Goal: Information Seeking & Learning: Check status

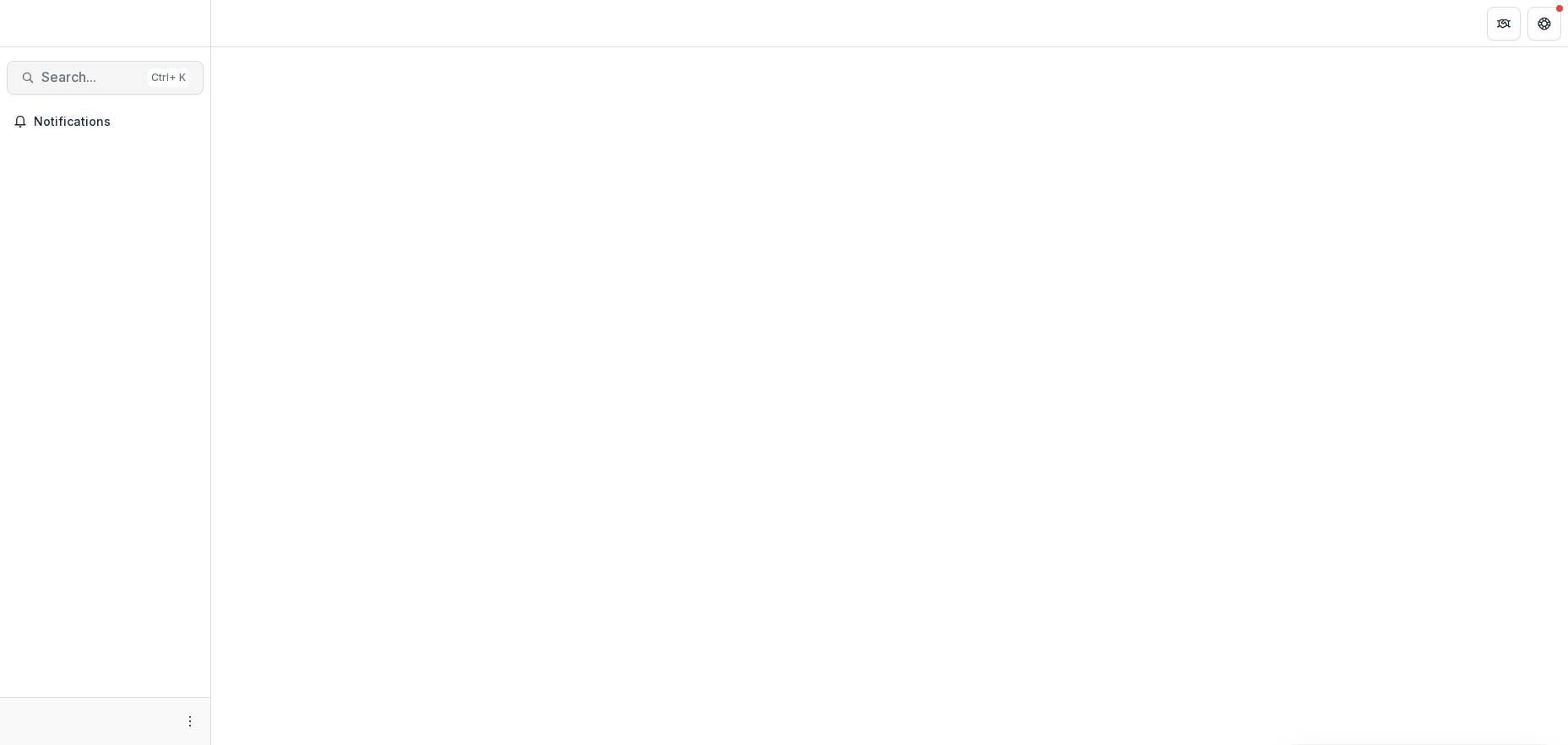
click at [109, 76] on span "Search..." at bounding box center [91, 78] width 100 height 16
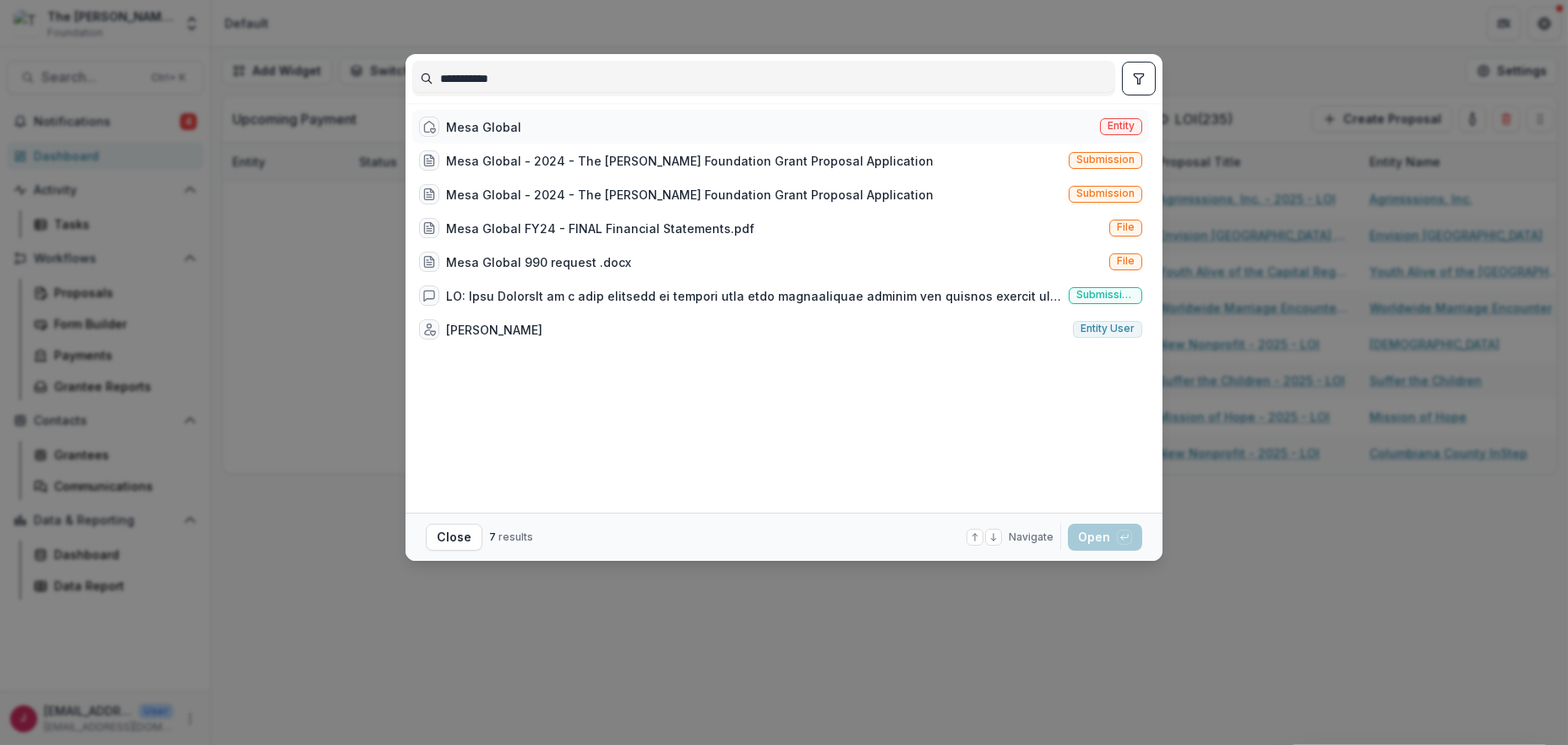
type input "**********"
click at [516, 122] on div "Mesa Global Entity" at bounding box center [780, 126] width 737 height 33
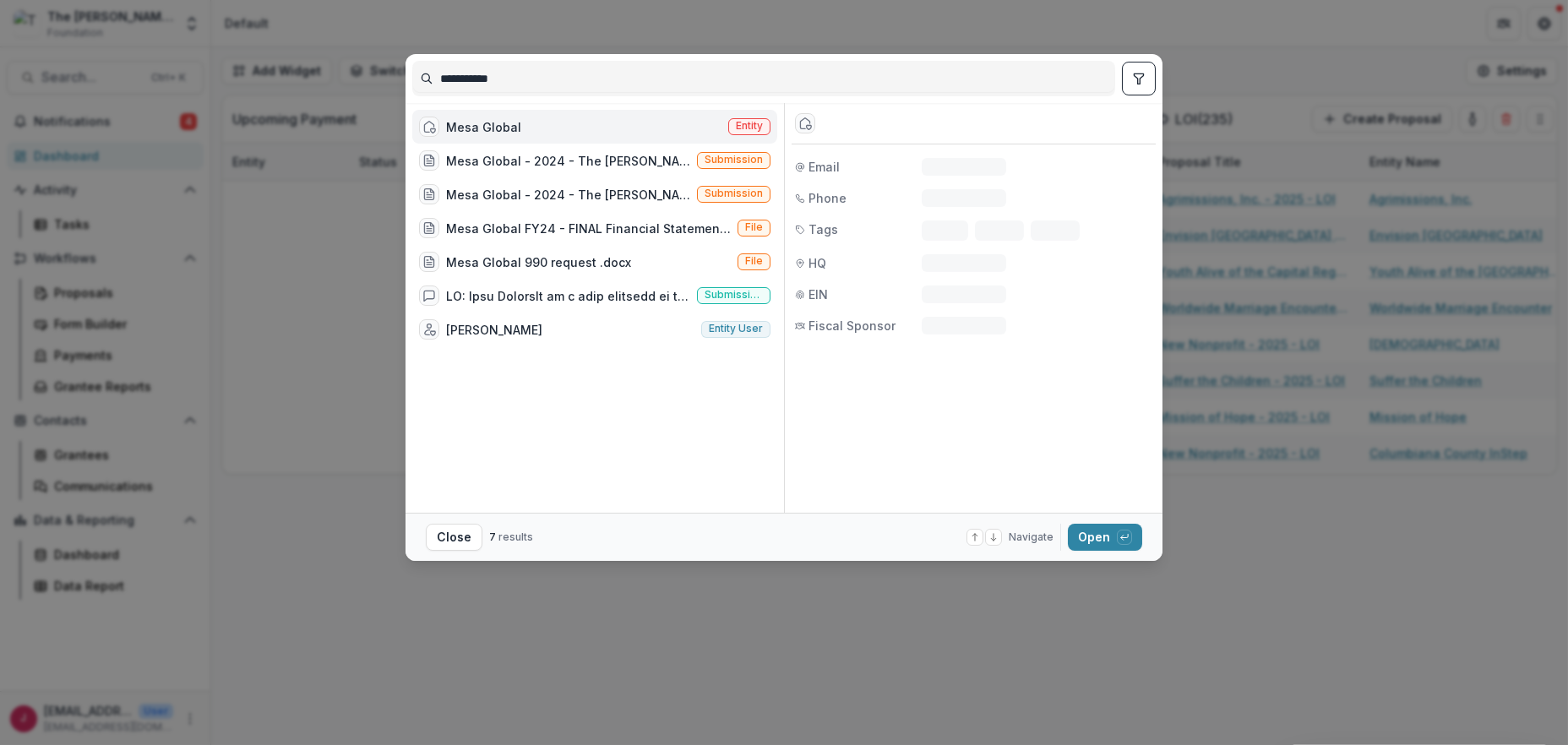
click at [516, 122] on div "Mesa Global Entity" at bounding box center [595, 126] width 365 height 33
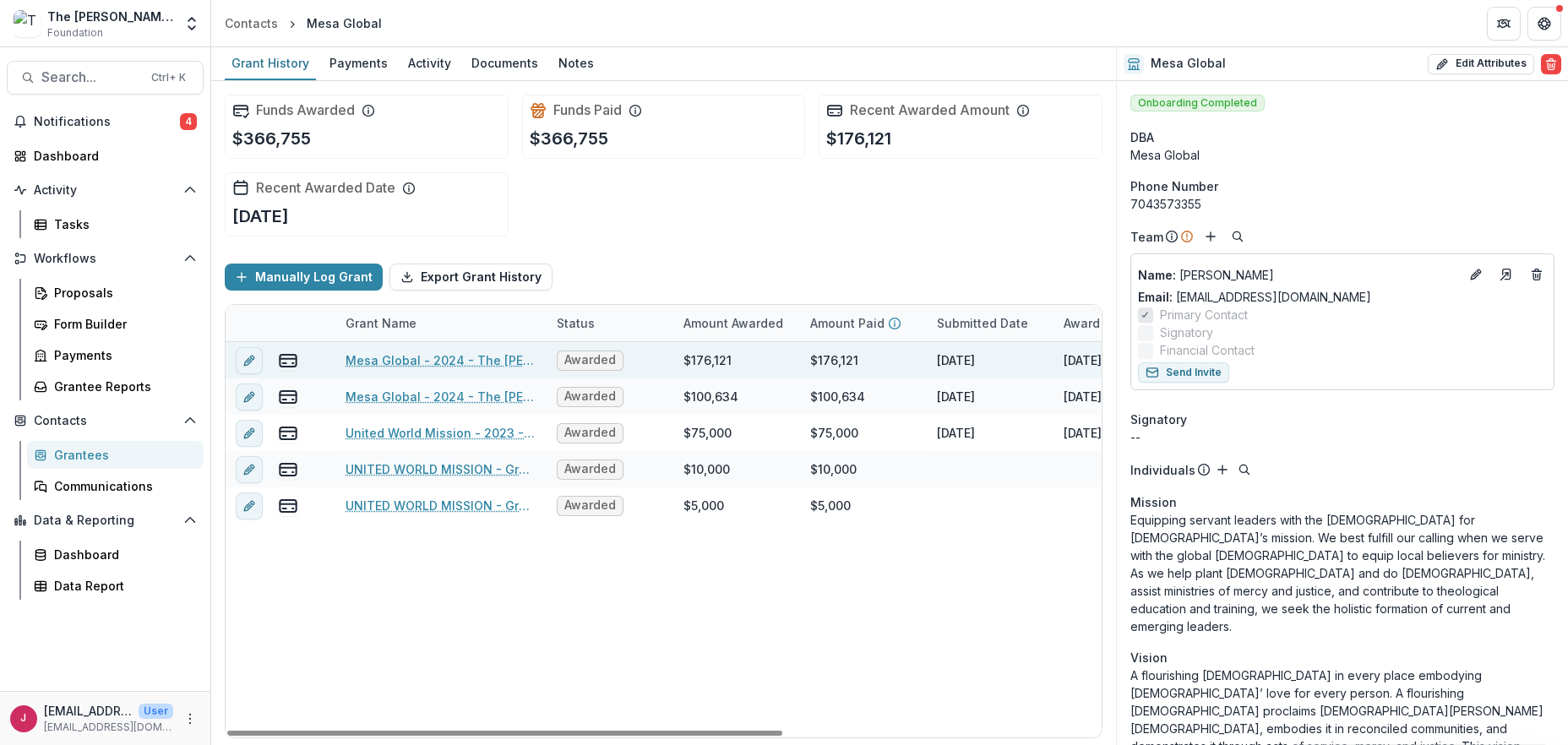
click at [439, 362] on link "Mesa Global - 2024 - The [PERSON_NAME] Foundation Grant Proposal Application" at bounding box center [441, 361] width 191 height 18
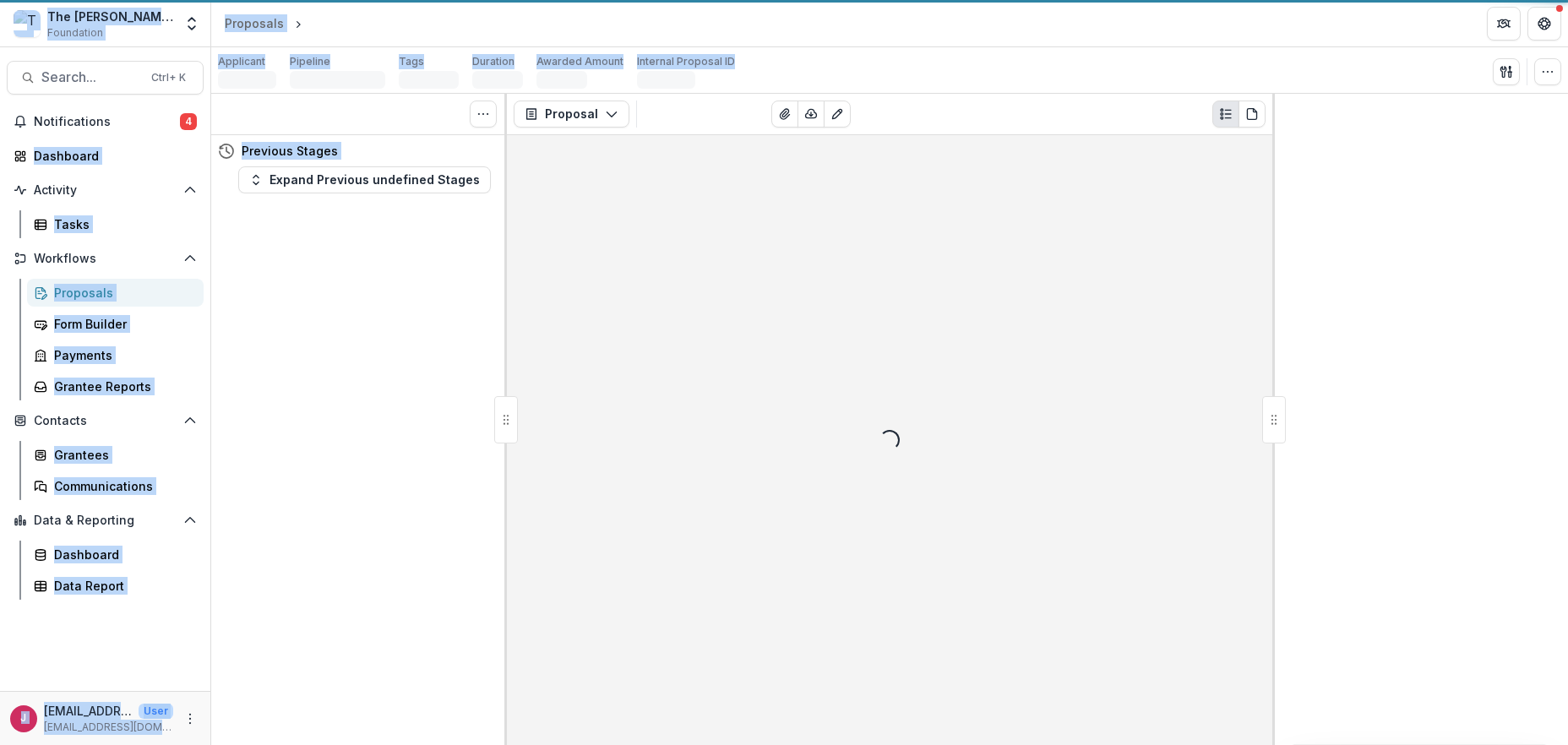
click at [439, 362] on div "Tasks 0 Show Cancelled Tasks Previous Stages Expand Previous undefined Stages" at bounding box center [359, 419] width 296 height 651
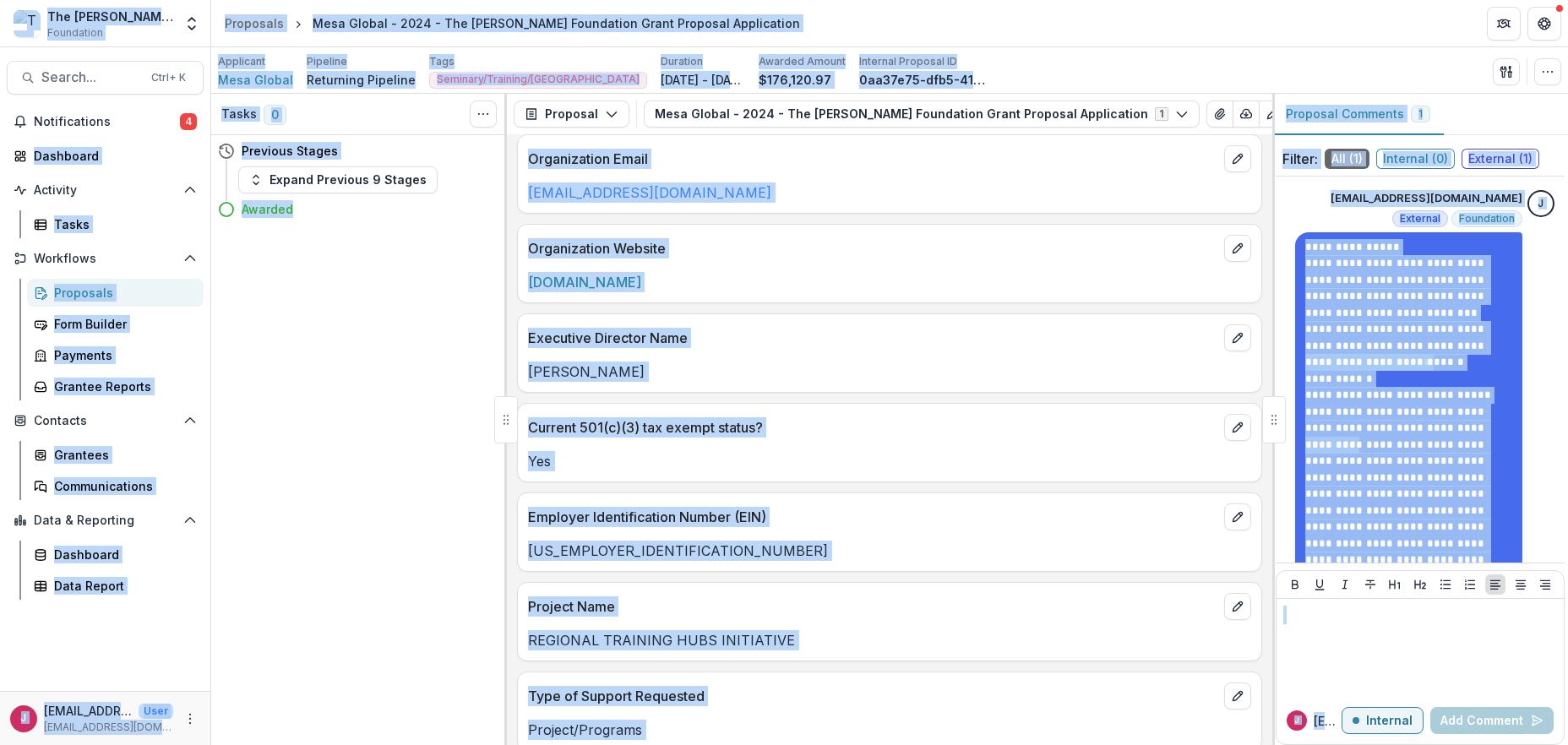
scroll to position [1464, 0]
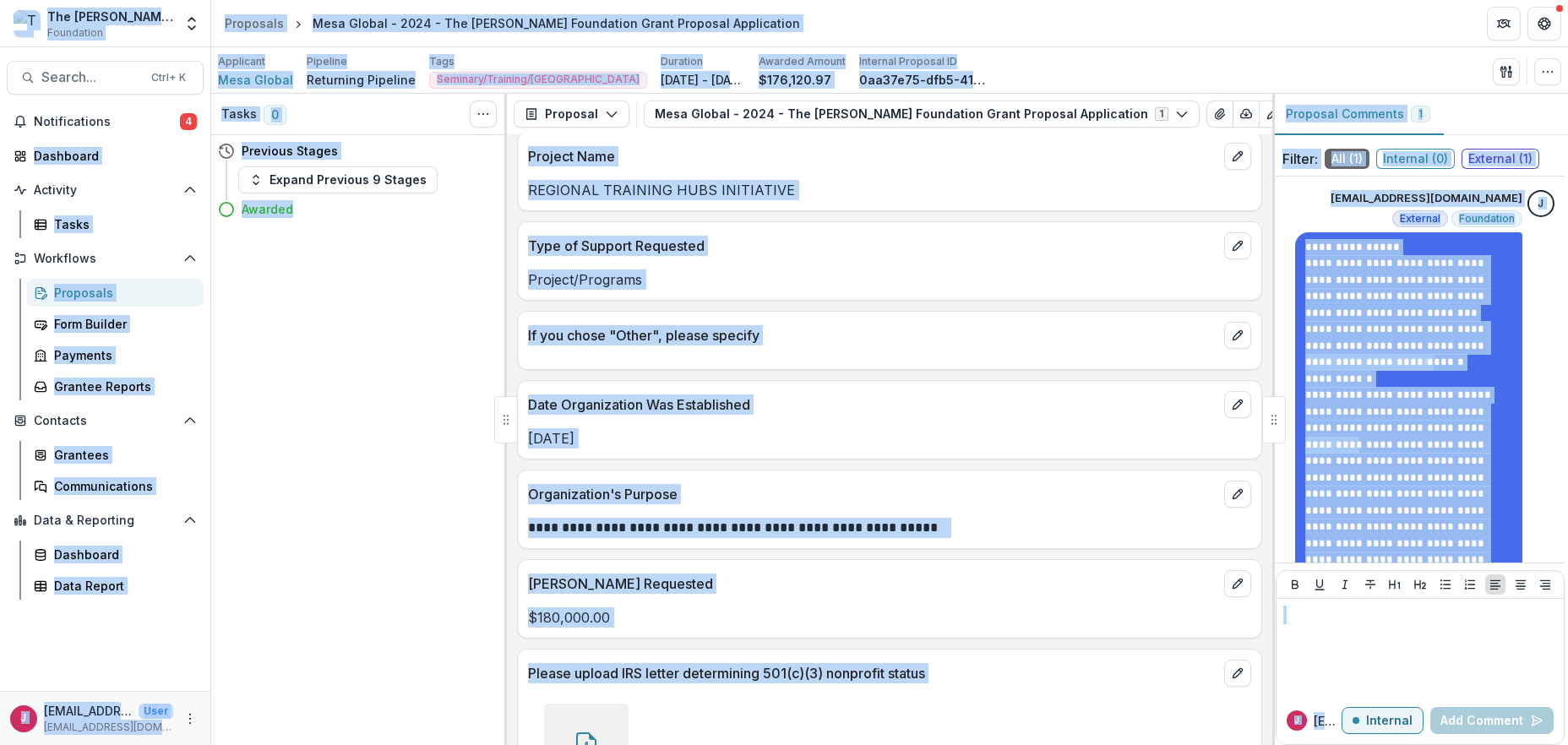
click at [944, 480] on div "Organization's Purpose" at bounding box center [890, 489] width 743 height 37
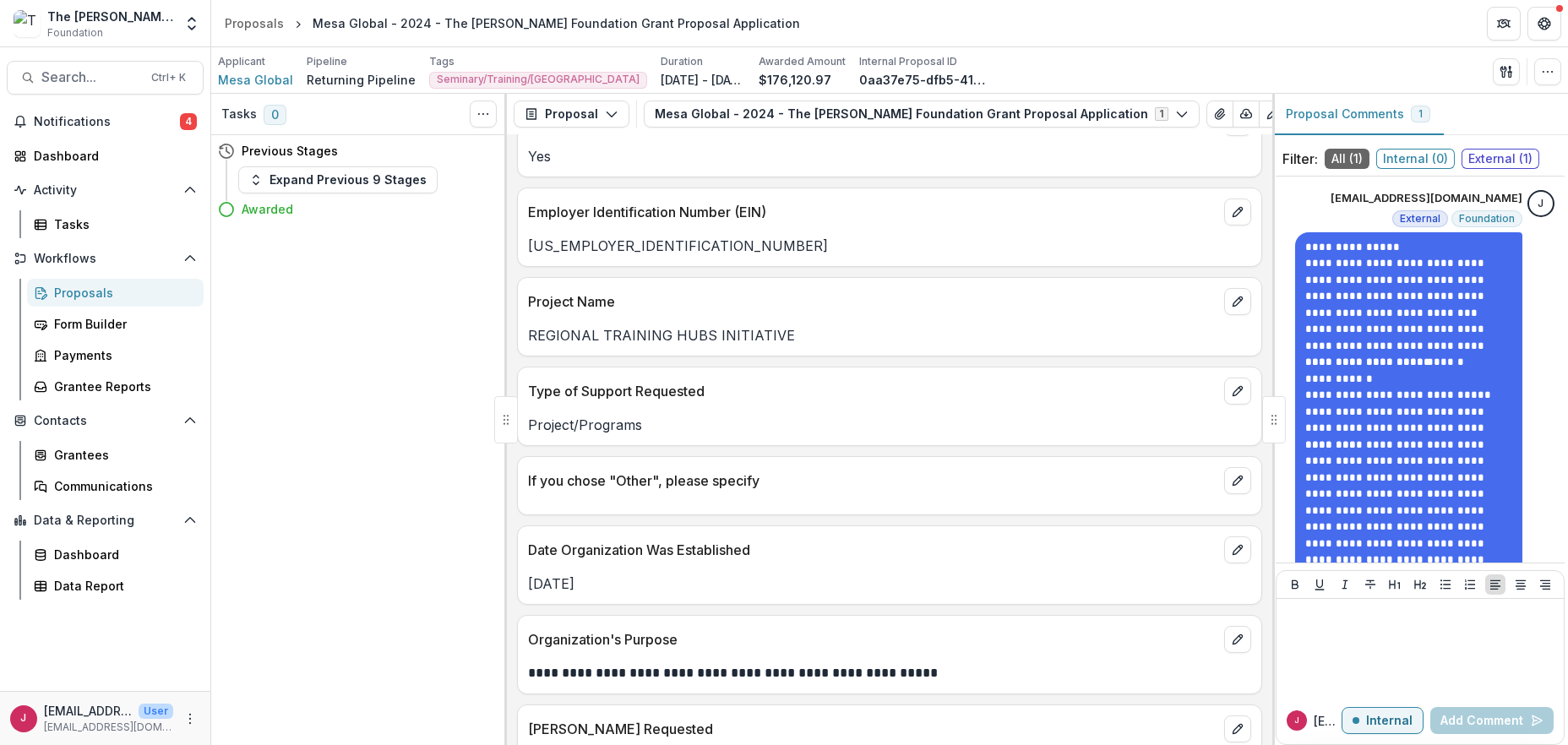
scroll to position [1351, 0]
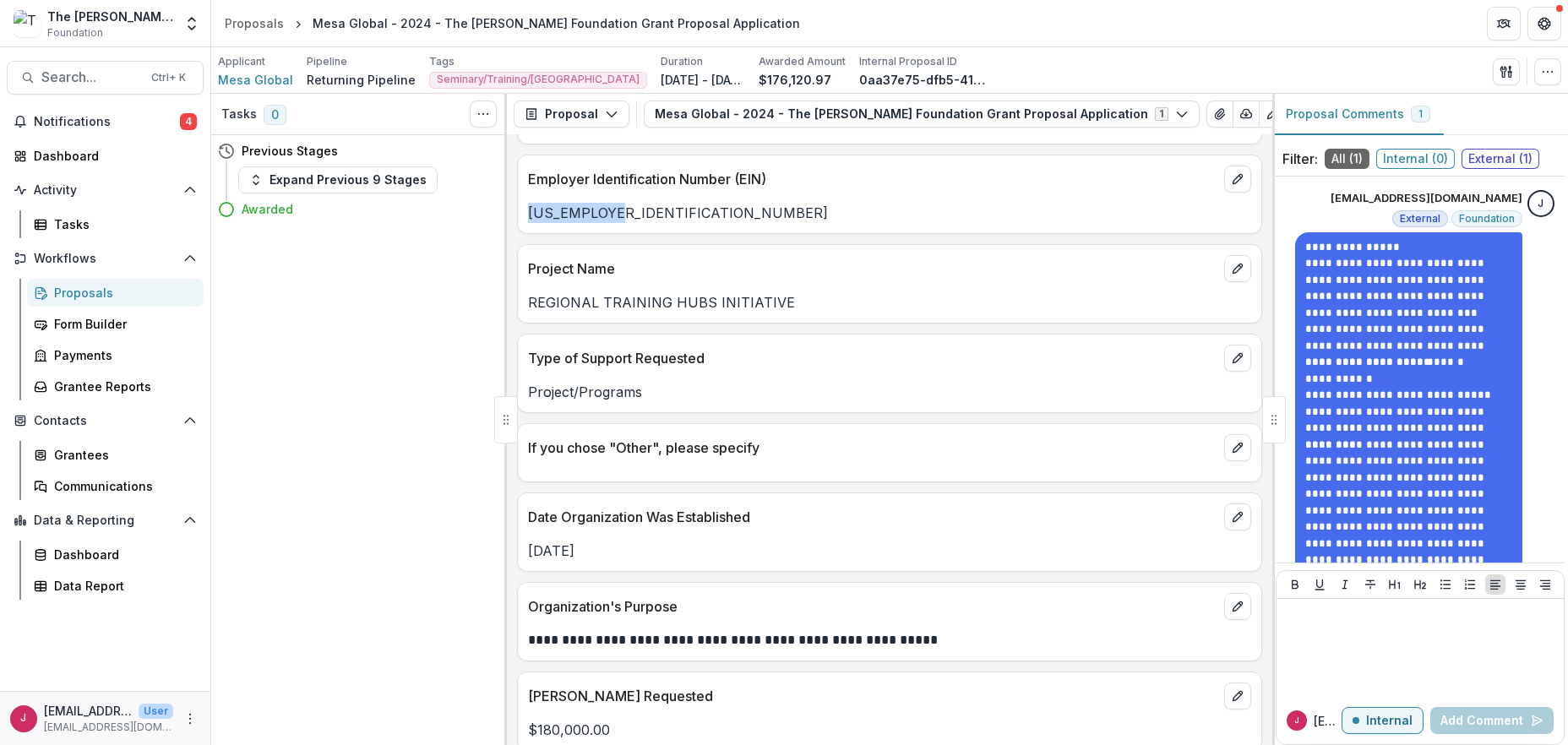
drag, startPoint x: 616, startPoint y: 207, endPoint x: 524, endPoint y: 207, distance: 92.0
click at [524, 207] on div "[US_EMPLOYER_IDENTIFICATION_NUMBER]" at bounding box center [890, 213] width 743 height 20
copy p "[US_EMPLOYER_IDENTIFICATION_NUMBER]"
click at [244, 78] on span "Mesa Global" at bounding box center [255, 80] width 75 height 18
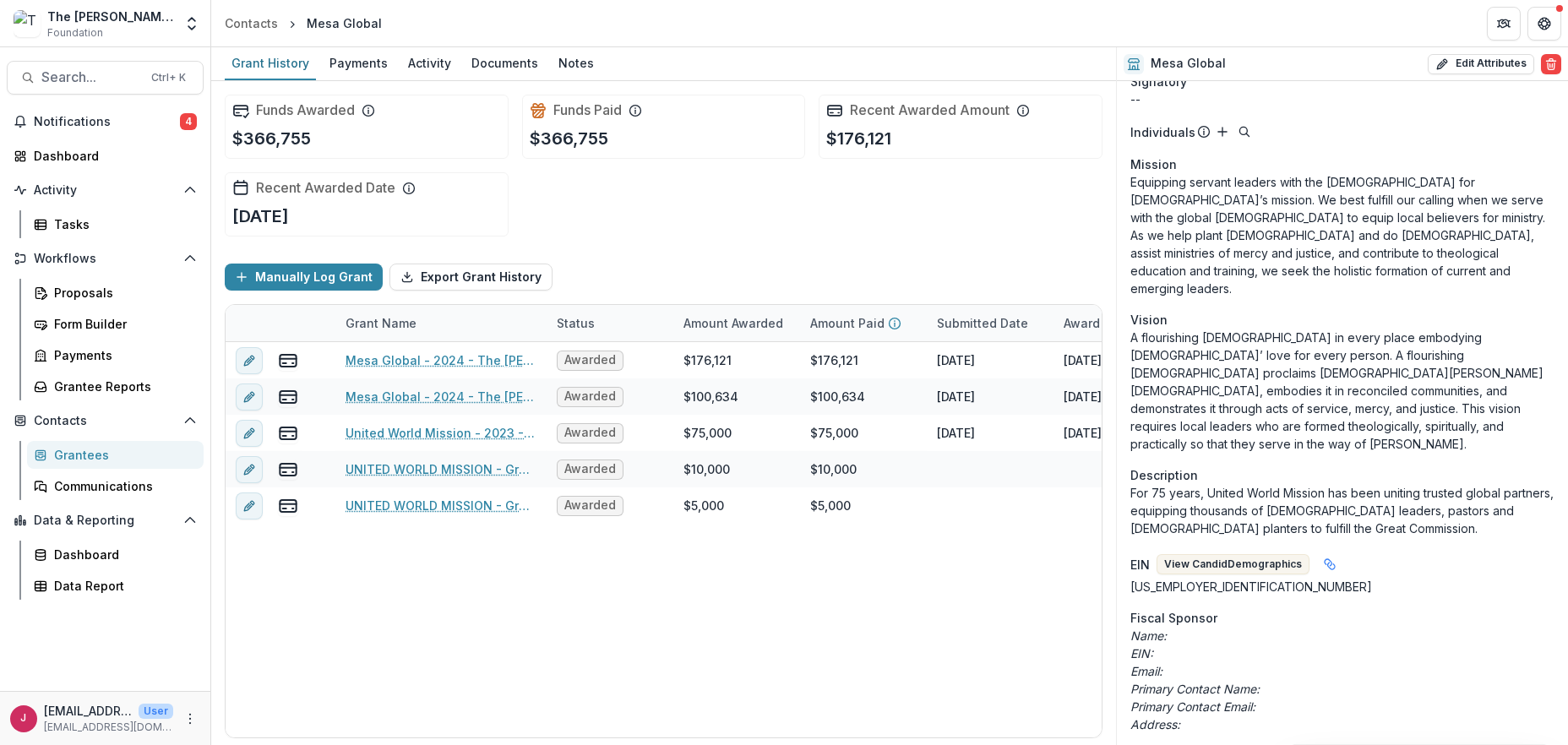
scroll to position [113, 0]
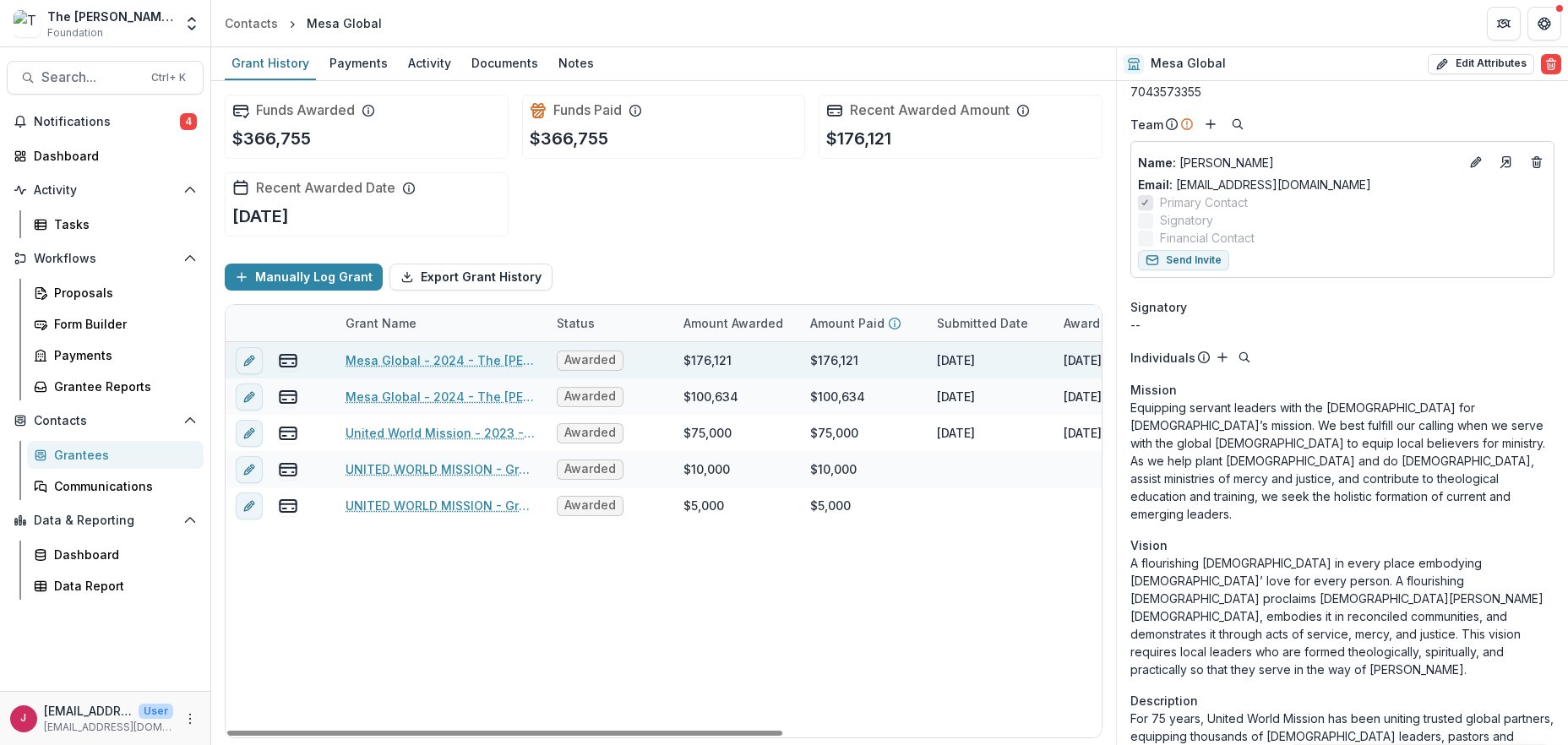
click at [387, 361] on link "Mesa Global - 2024 - The [PERSON_NAME] Foundation Grant Proposal Application" at bounding box center [441, 361] width 191 height 18
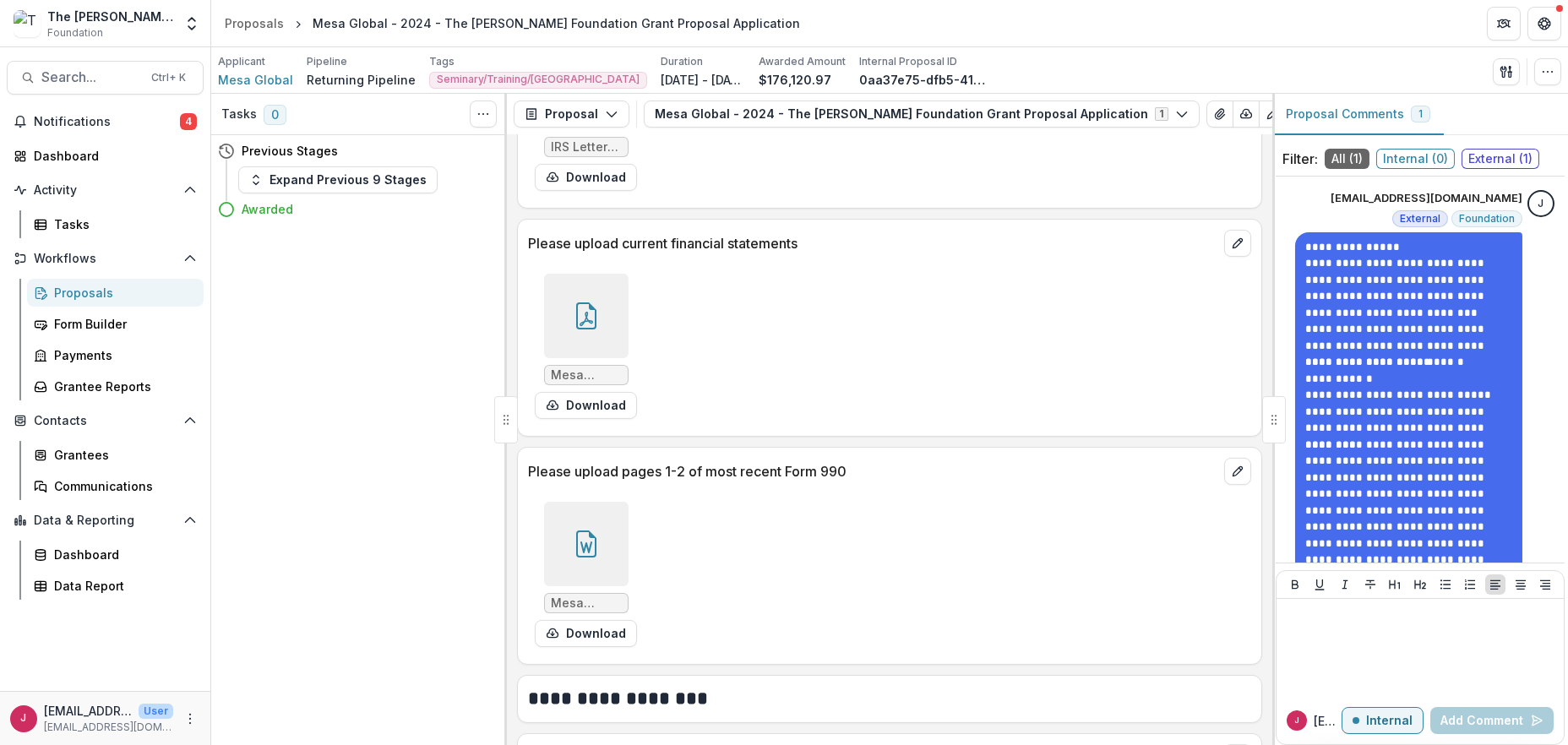
scroll to position [2139, 0]
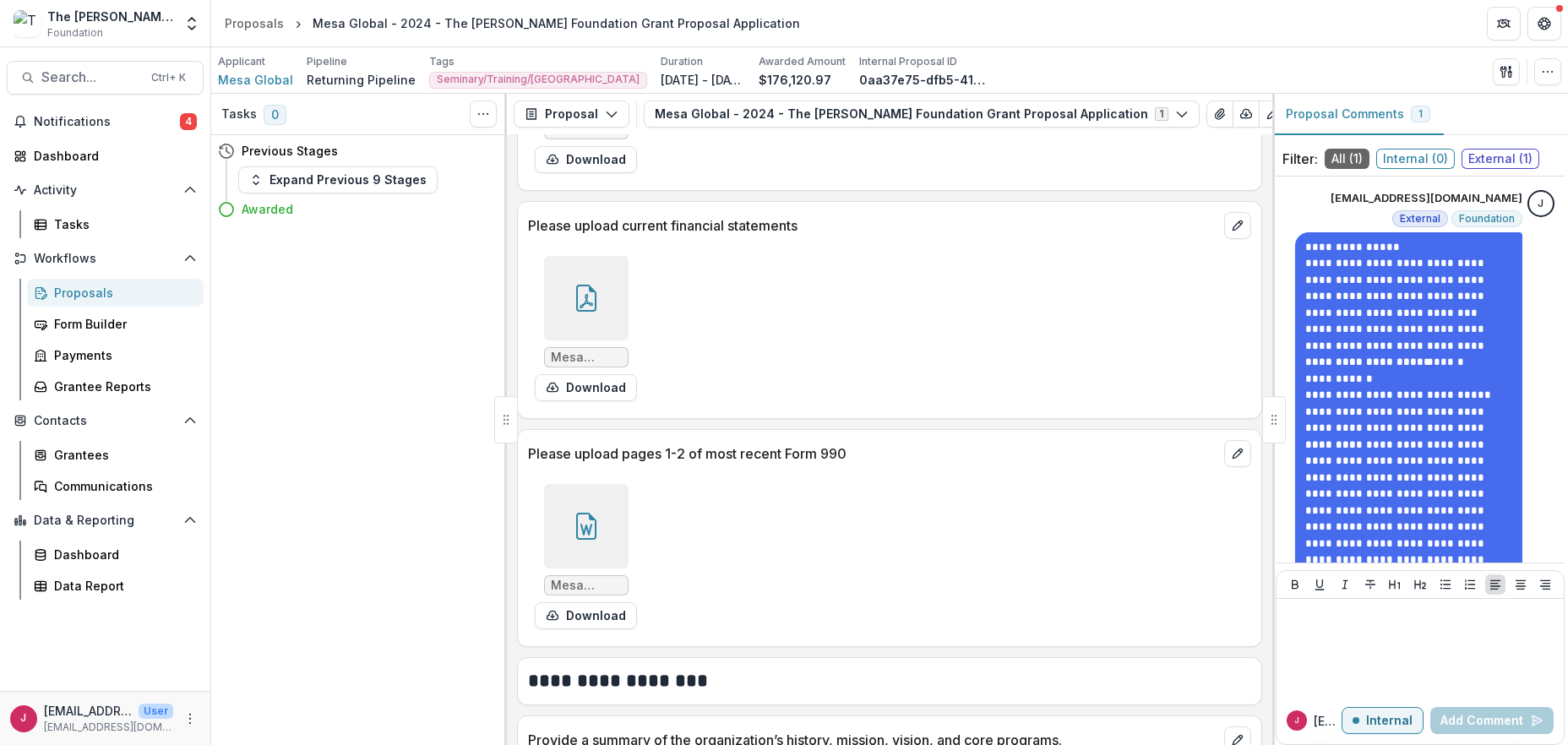
click at [557, 529] on div at bounding box center [586, 527] width 85 height 85
click at [557, 529] on div "Loading..." at bounding box center [784, 373] width 927 height 494
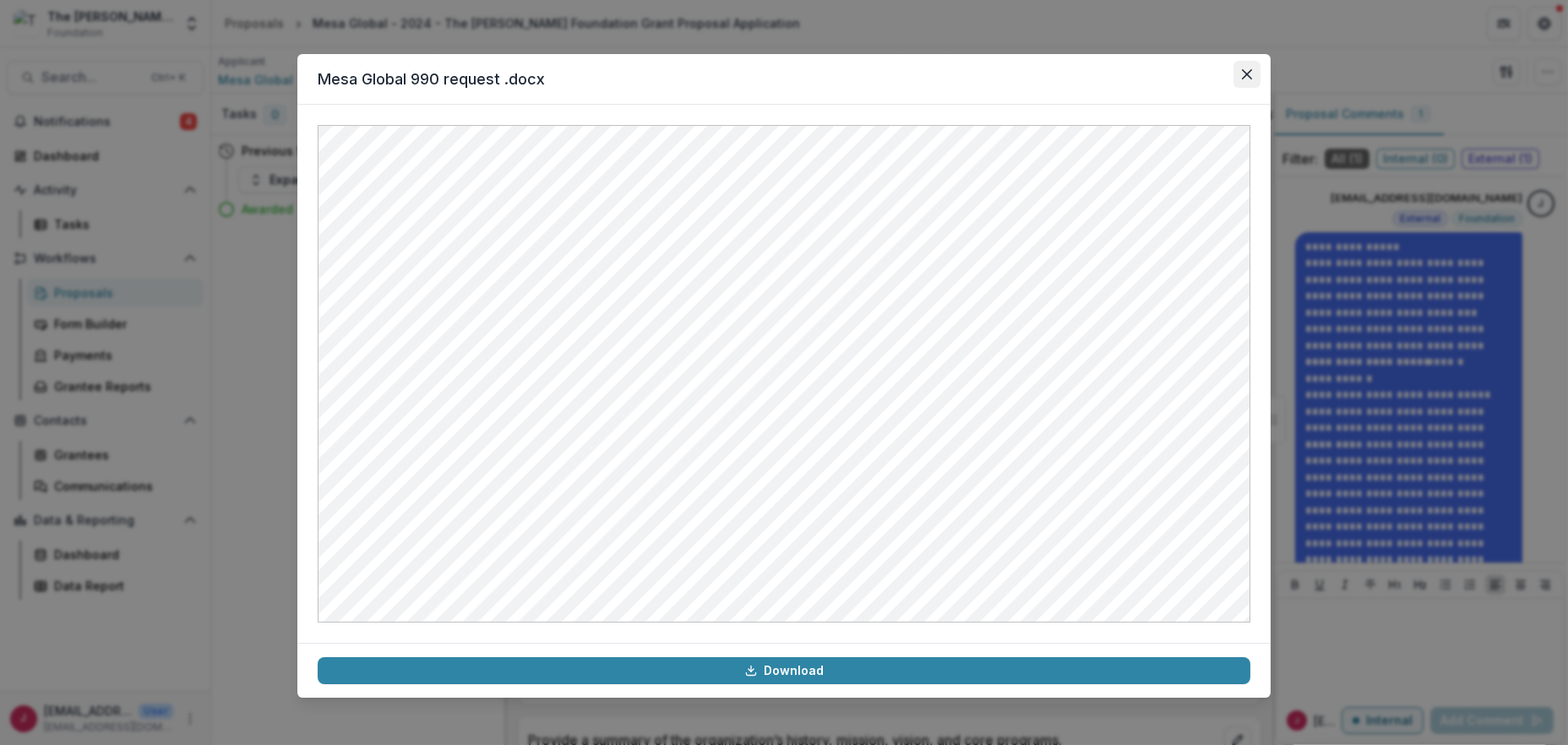
click at [1240, 64] on button "Close" at bounding box center [1247, 74] width 27 height 27
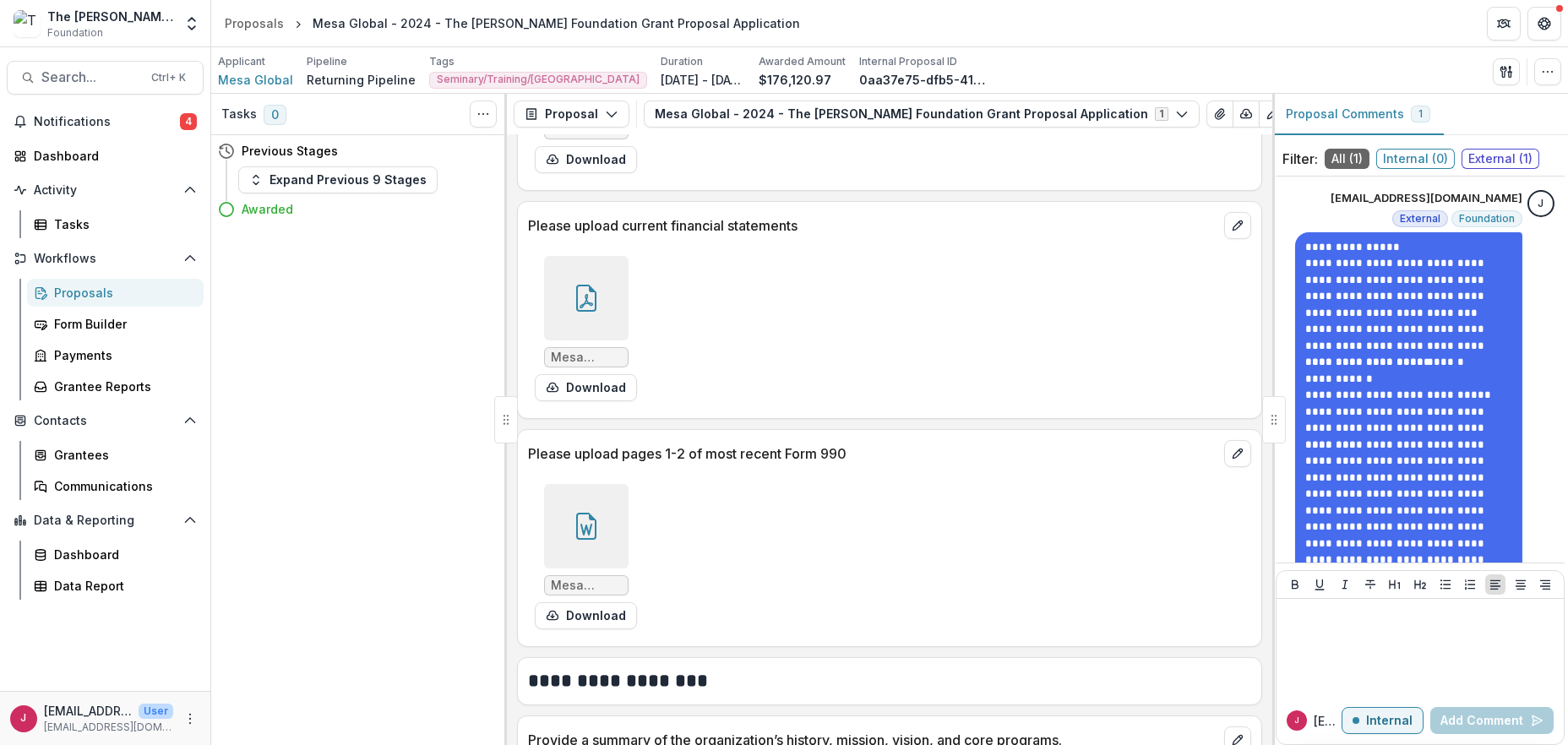
click at [580, 295] on icon at bounding box center [586, 299] width 27 height 27
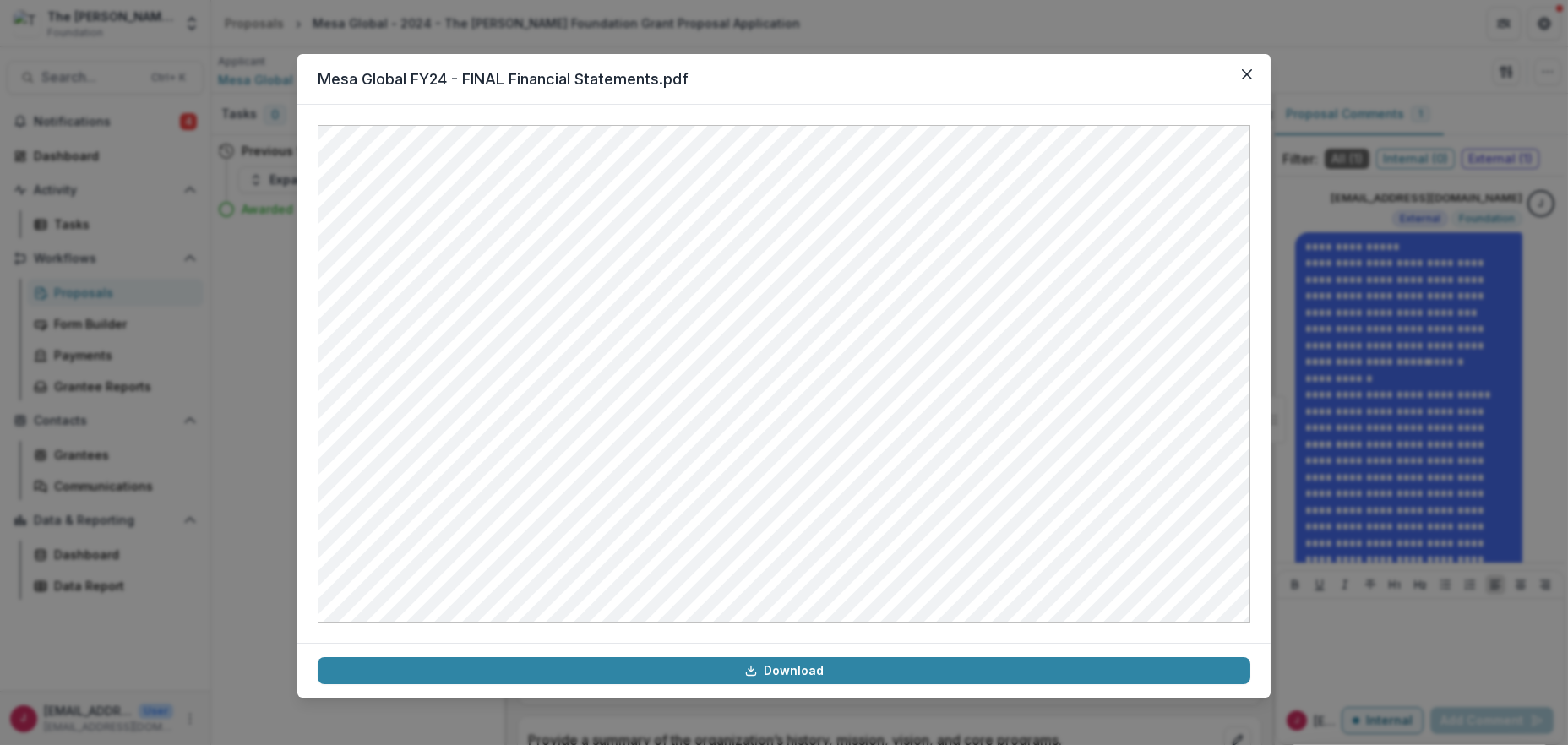
drag, startPoint x: 1255, startPoint y: 73, endPoint x: 1166, endPoint y: 71, distance: 89.0
click at [1241, 73] on button "Close" at bounding box center [1247, 74] width 27 height 27
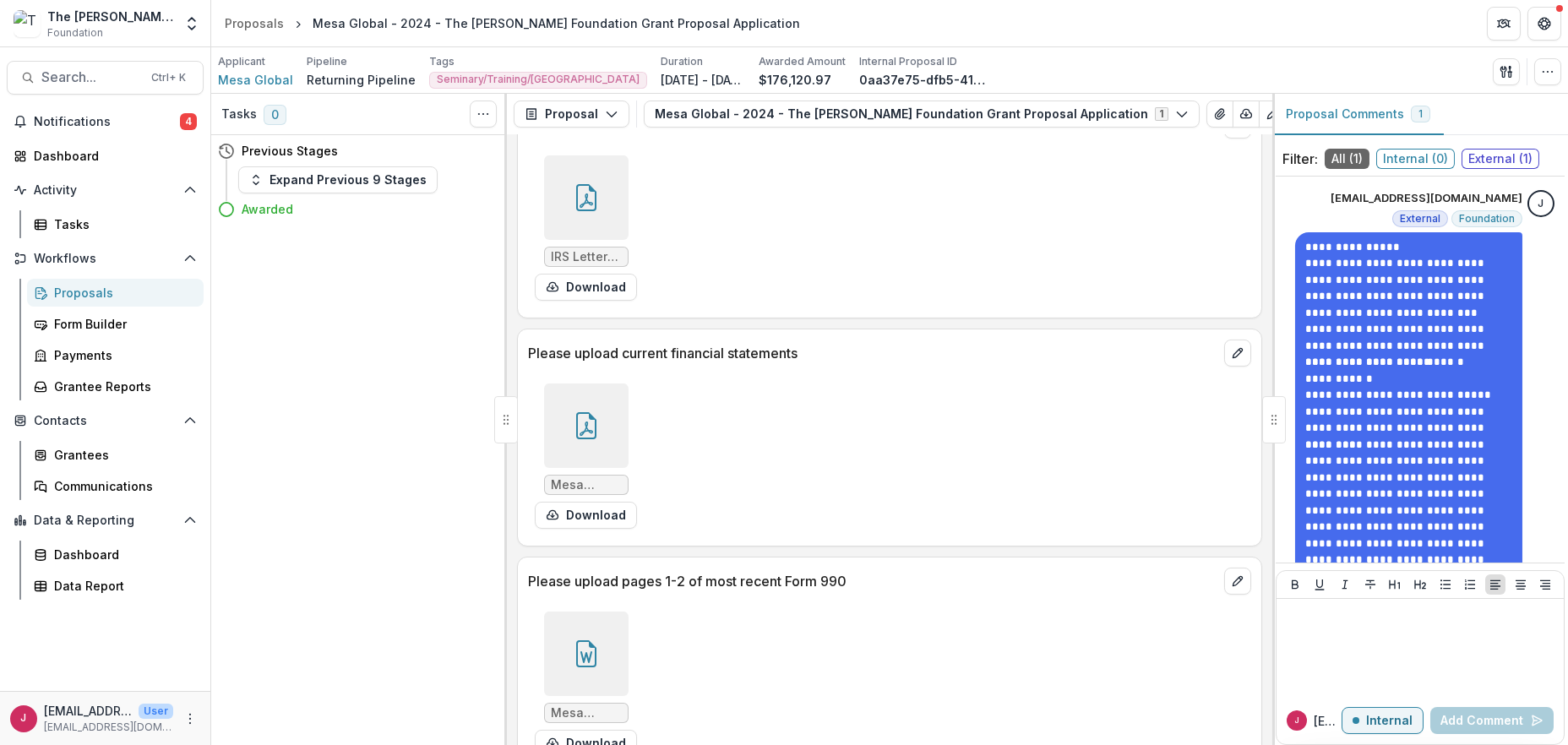
scroll to position [1802, 0]
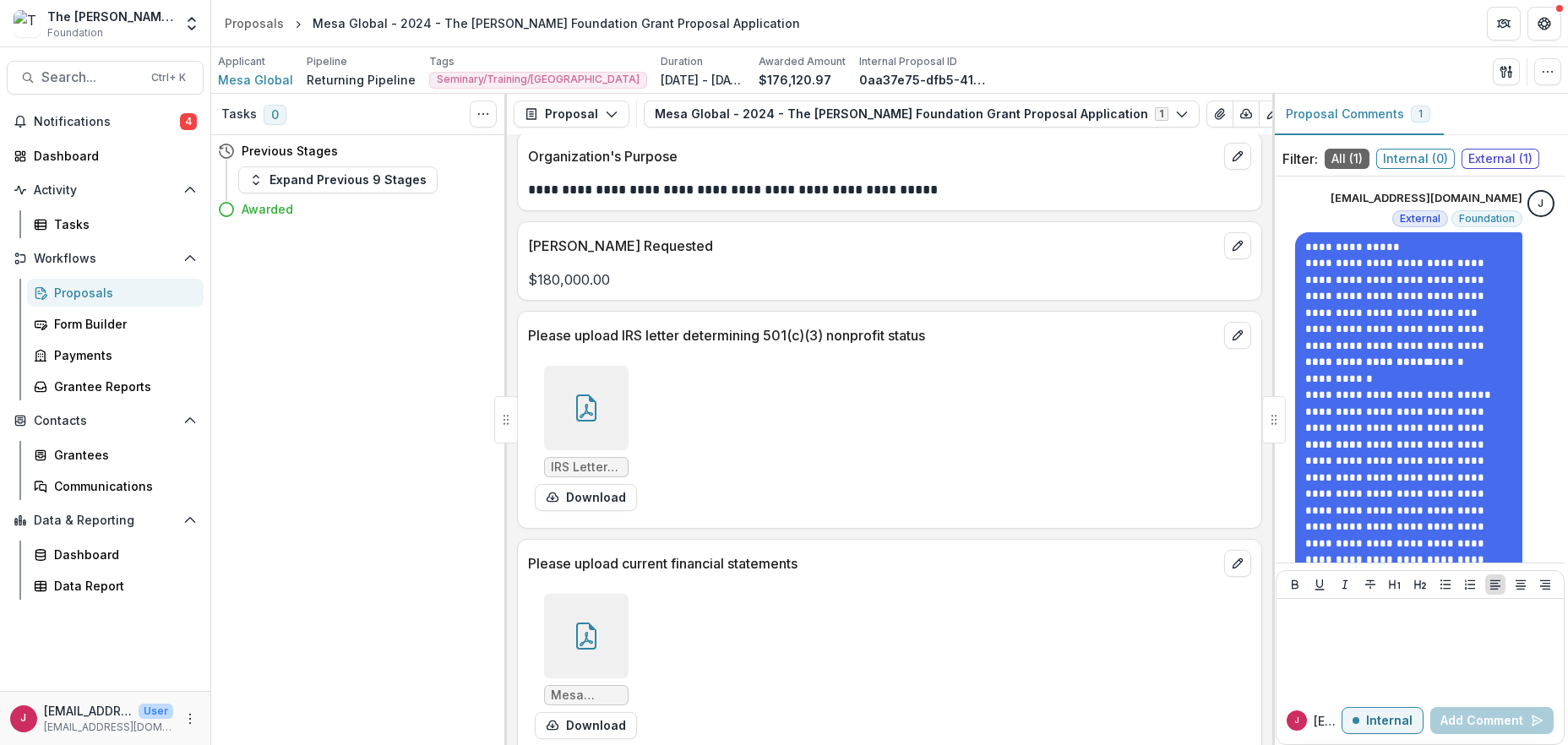
click at [608, 404] on div at bounding box center [586, 409] width 85 height 85
click at [608, 404] on div "Loading..." at bounding box center [784, 373] width 931 height 497
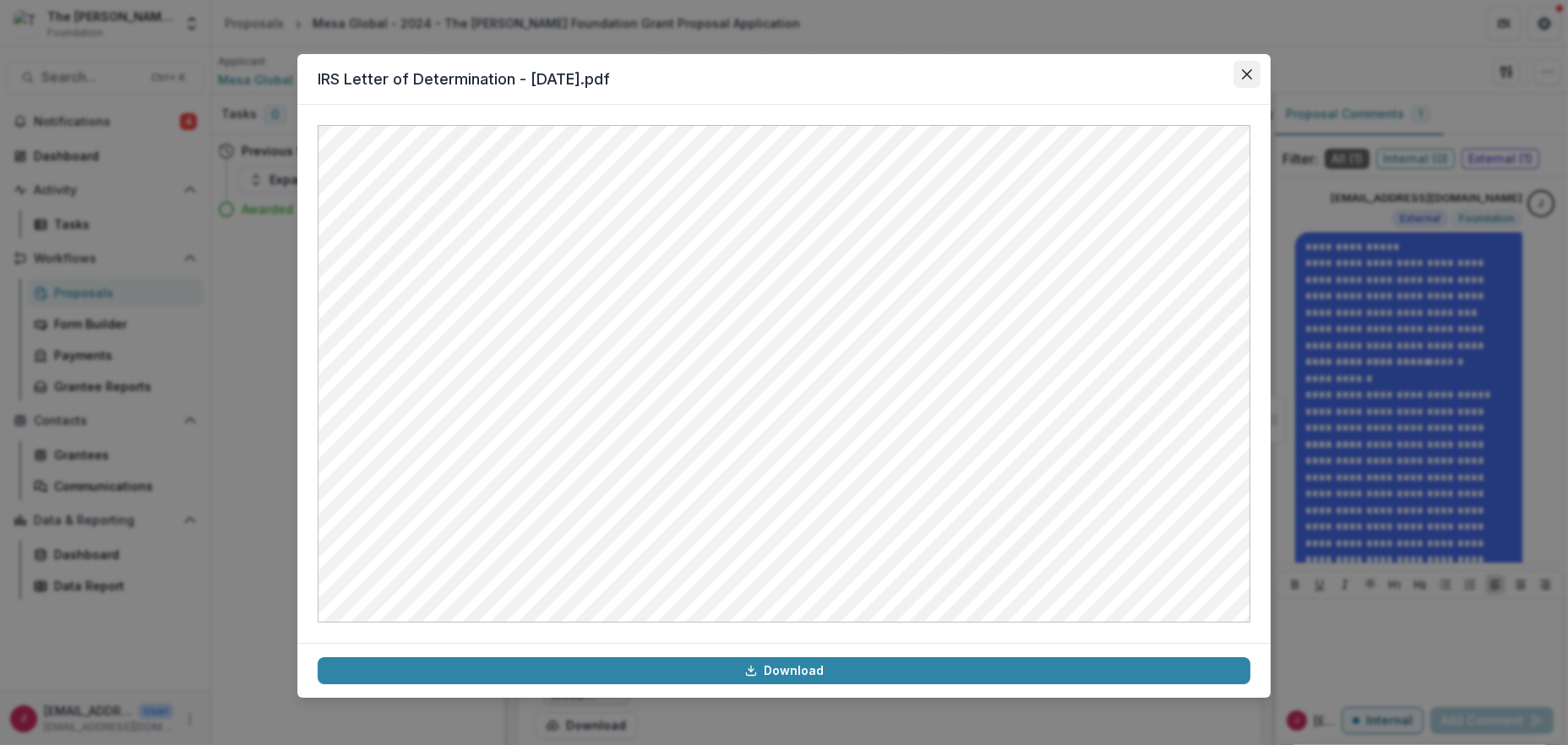
click at [1241, 69] on button "Close" at bounding box center [1247, 74] width 27 height 27
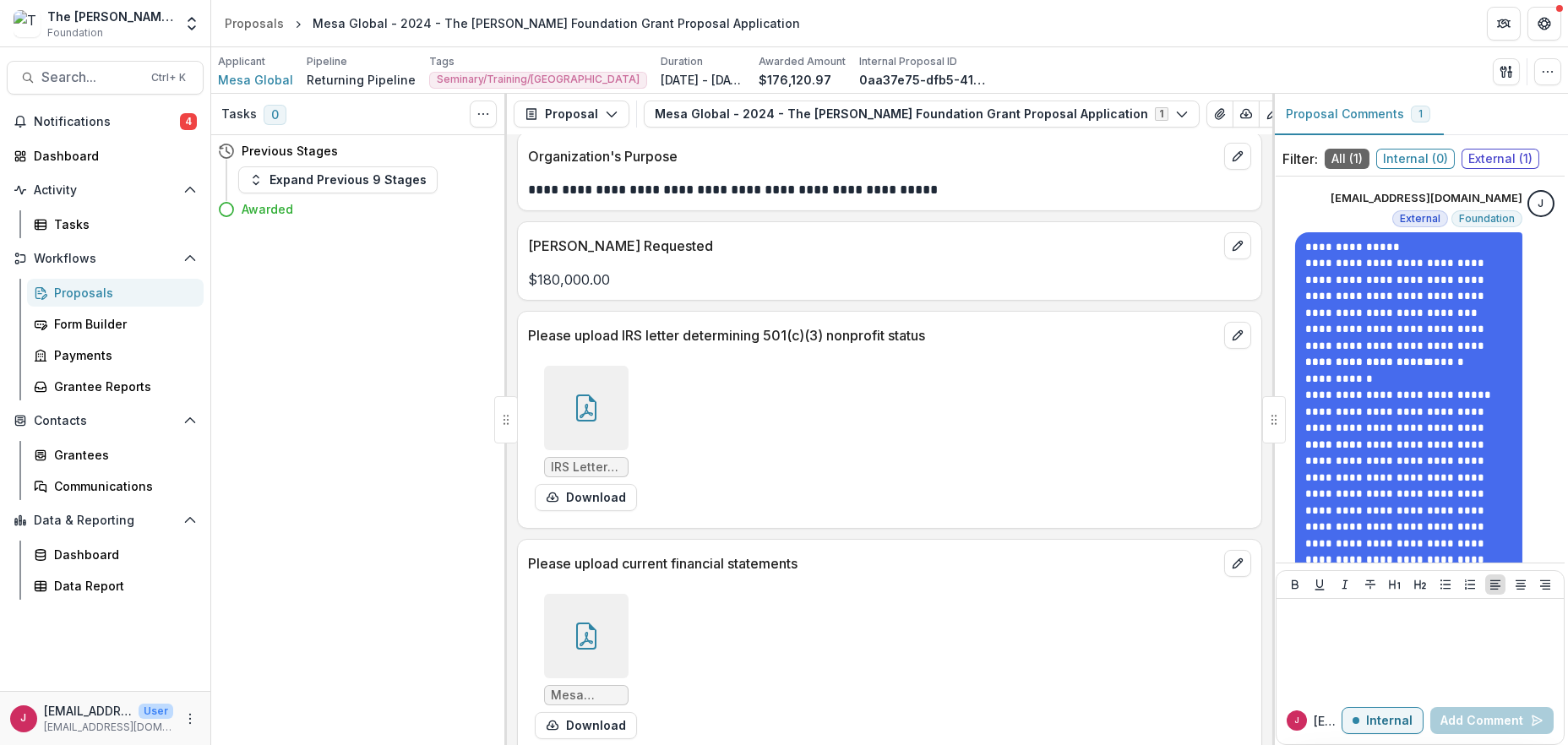
click at [579, 609] on div at bounding box center [586, 636] width 85 height 85
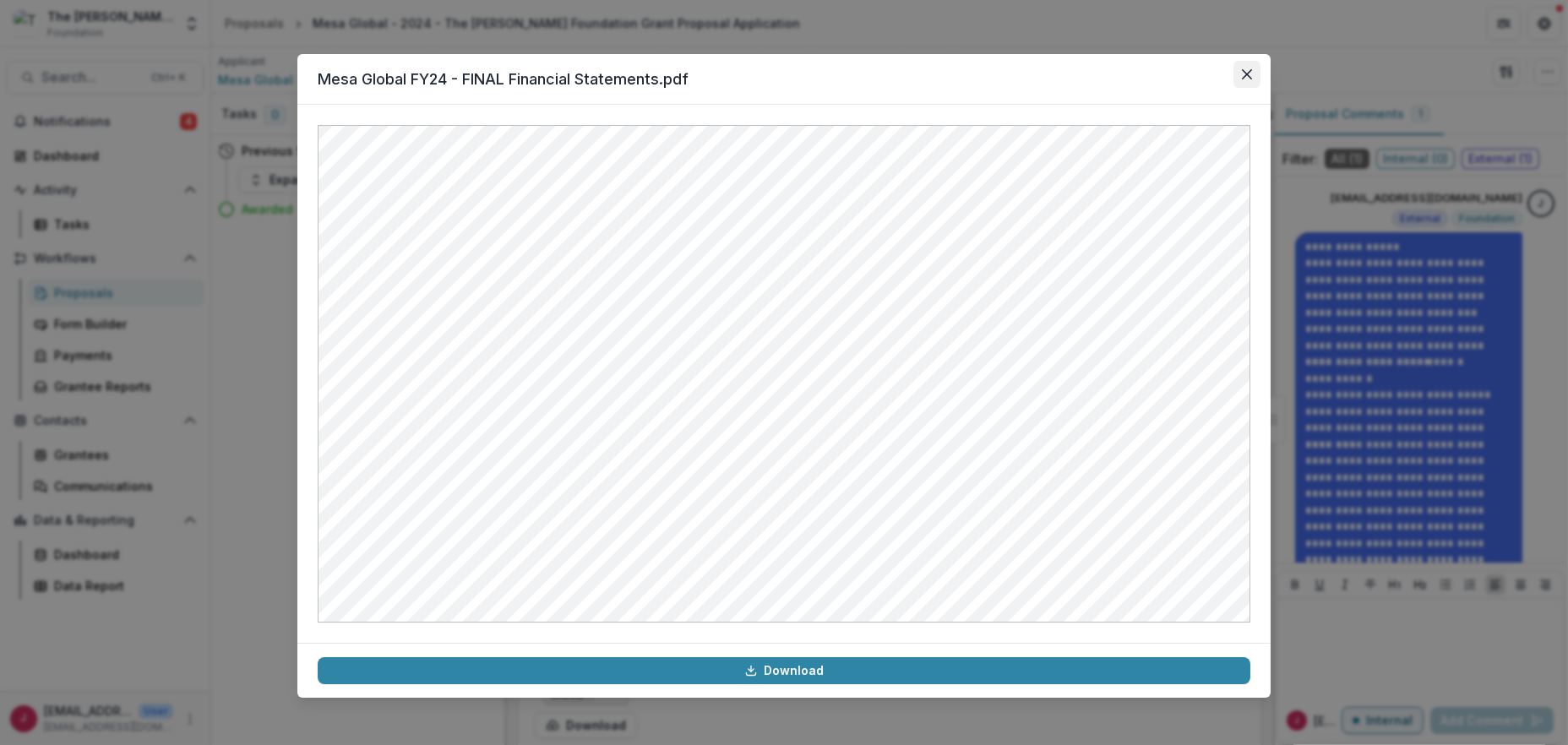
drag, startPoint x: 1241, startPoint y: 74, endPoint x: 1233, endPoint y: 69, distance: 9.4
click at [1242, 73] on icon "Close" at bounding box center [1247, 74] width 10 height 10
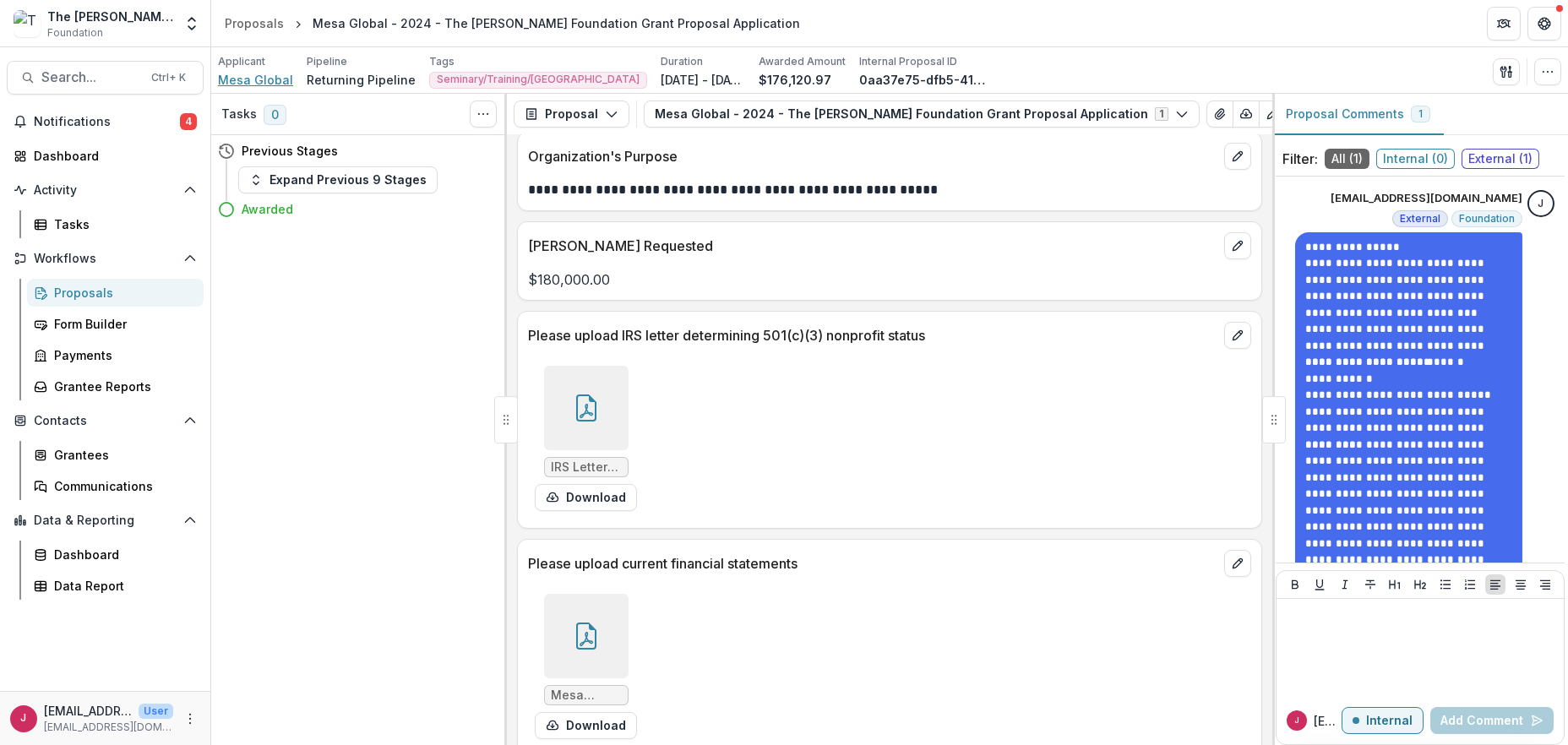
click at [244, 75] on span "Mesa Global" at bounding box center [255, 80] width 75 height 18
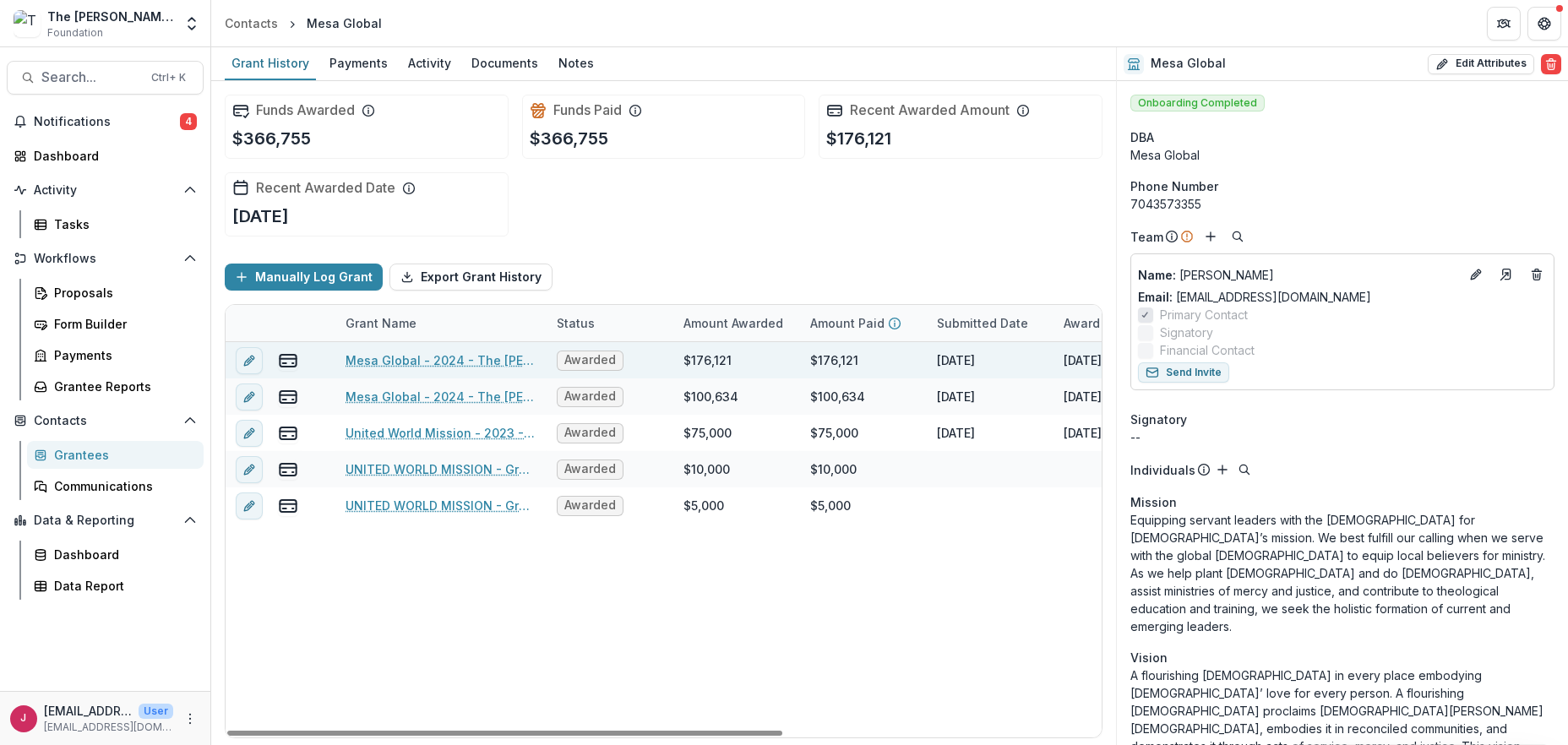
click at [434, 354] on link "Mesa Global - 2024 - The [PERSON_NAME] Foundation Grant Proposal Application" at bounding box center [441, 361] width 191 height 18
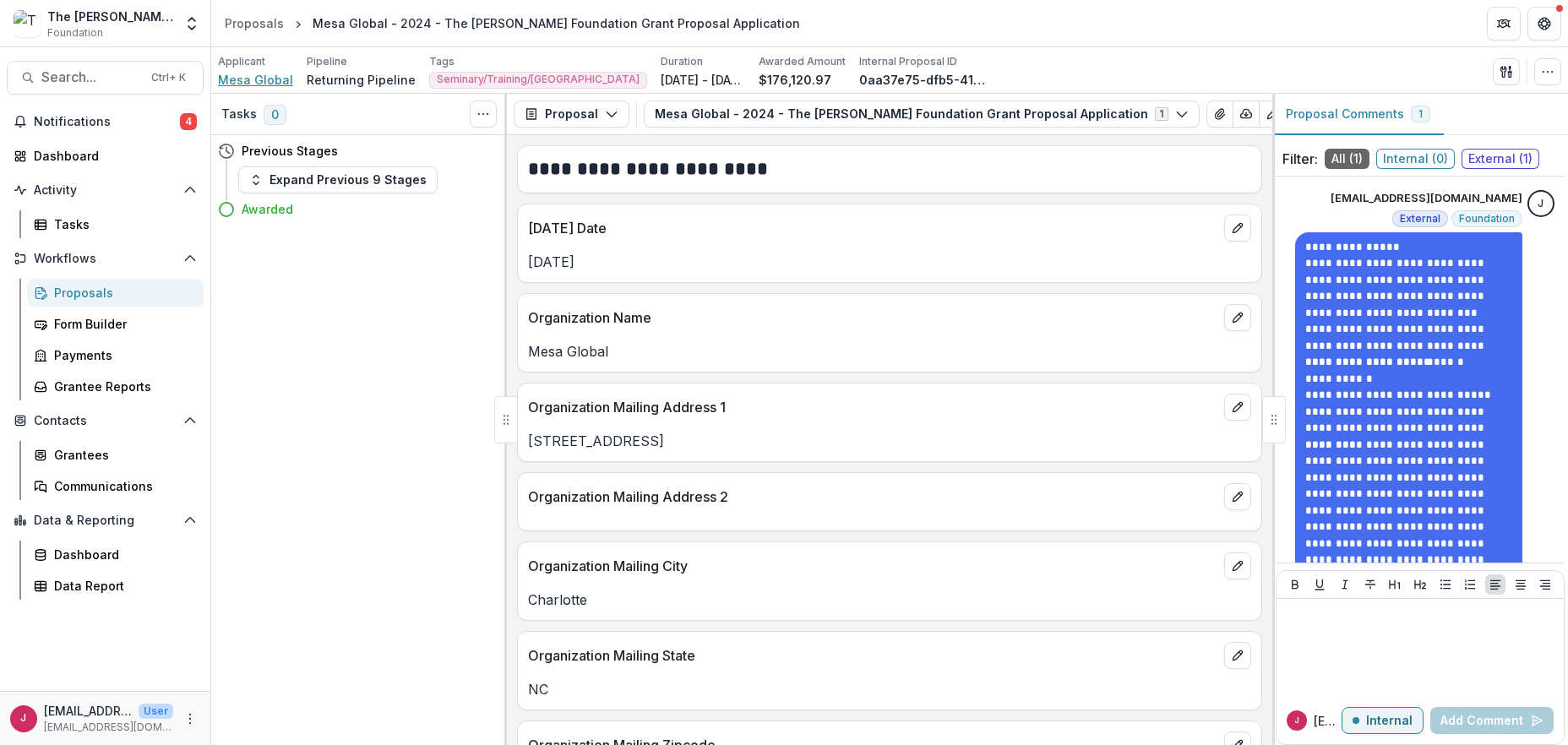
click at [228, 75] on span "Mesa Global" at bounding box center [255, 80] width 75 height 18
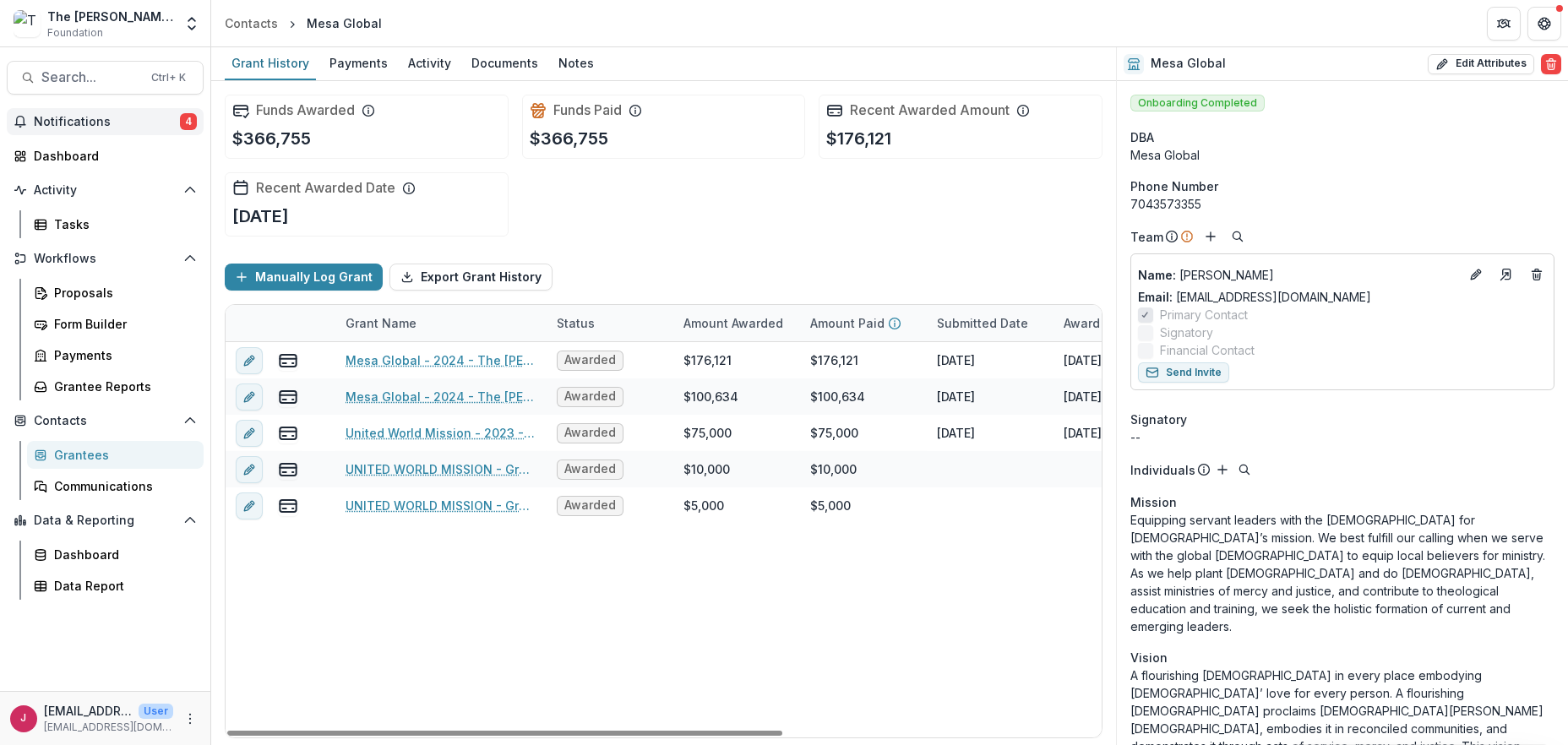
click at [84, 121] on span "Notifications" at bounding box center [106, 122] width 146 height 14
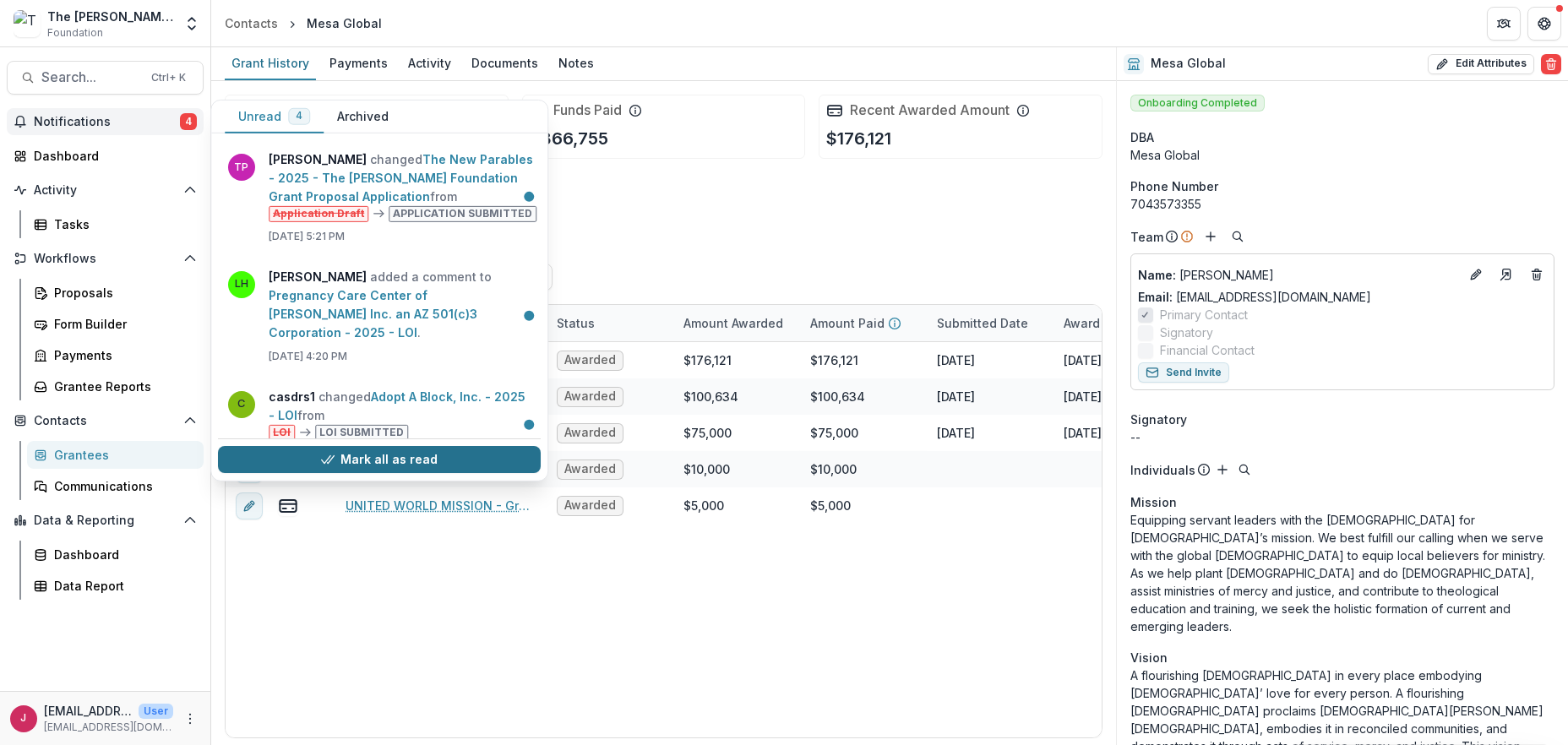
click at [477, 464] on button "Mark all as read" at bounding box center [380, 460] width 323 height 27
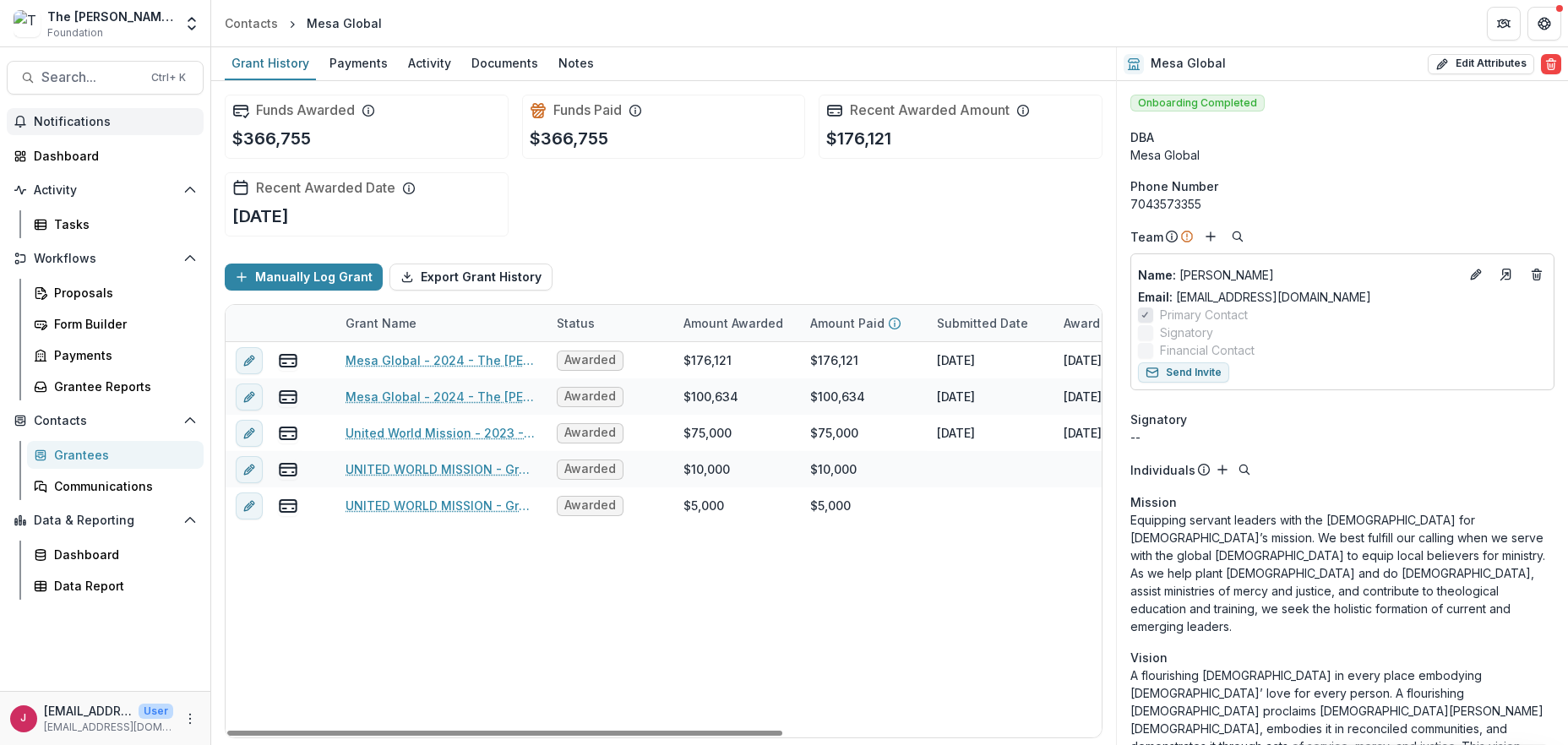
click at [483, 656] on div "Mesa Global - 2024 - The [PERSON_NAME] Foundation Grant Proposal Application Aw…" at bounding box center [914, 539] width 1378 height 395
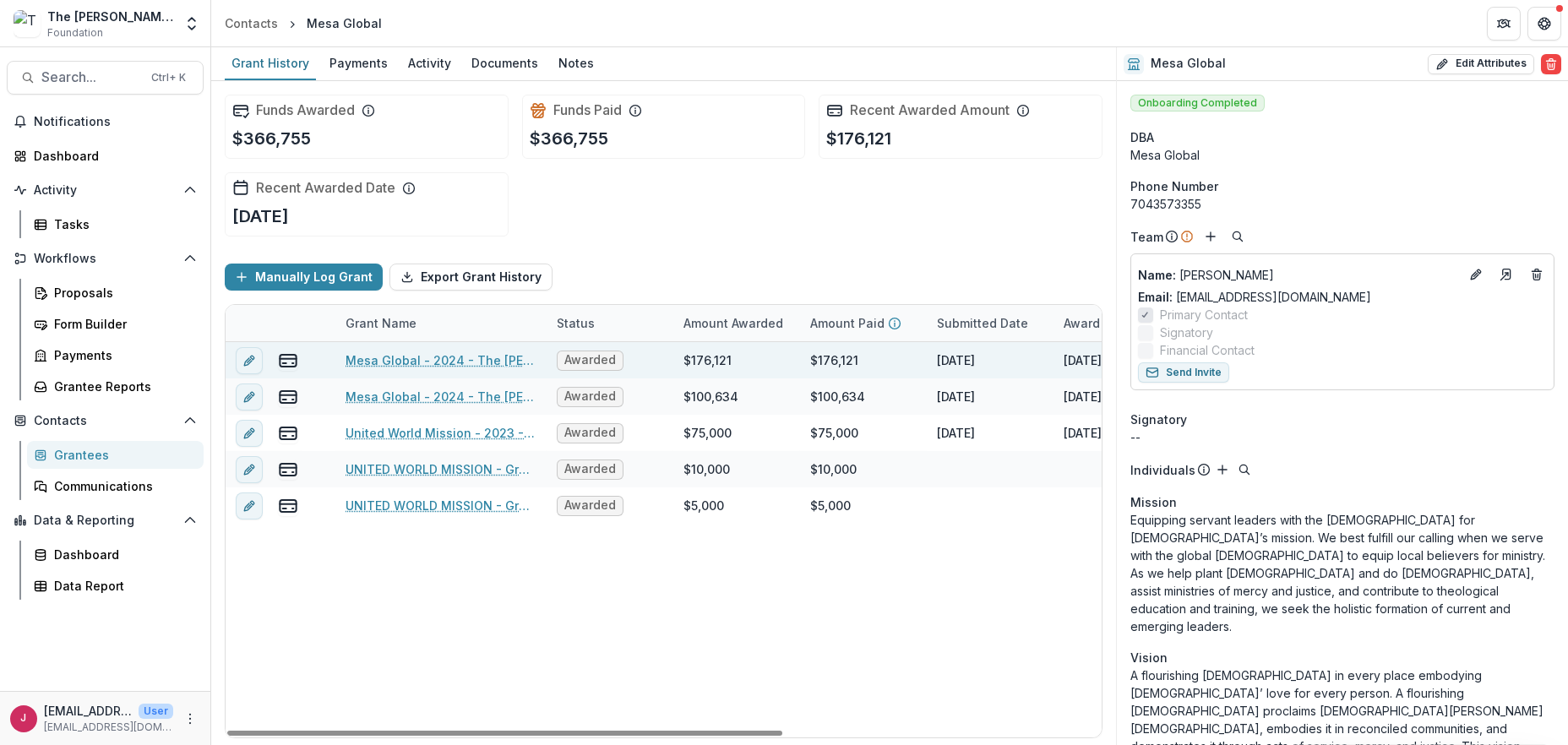
click at [447, 360] on link "Mesa Global - 2024 - The [PERSON_NAME] Foundation Grant Proposal Application" at bounding box center [441, 361] width 191 height 18
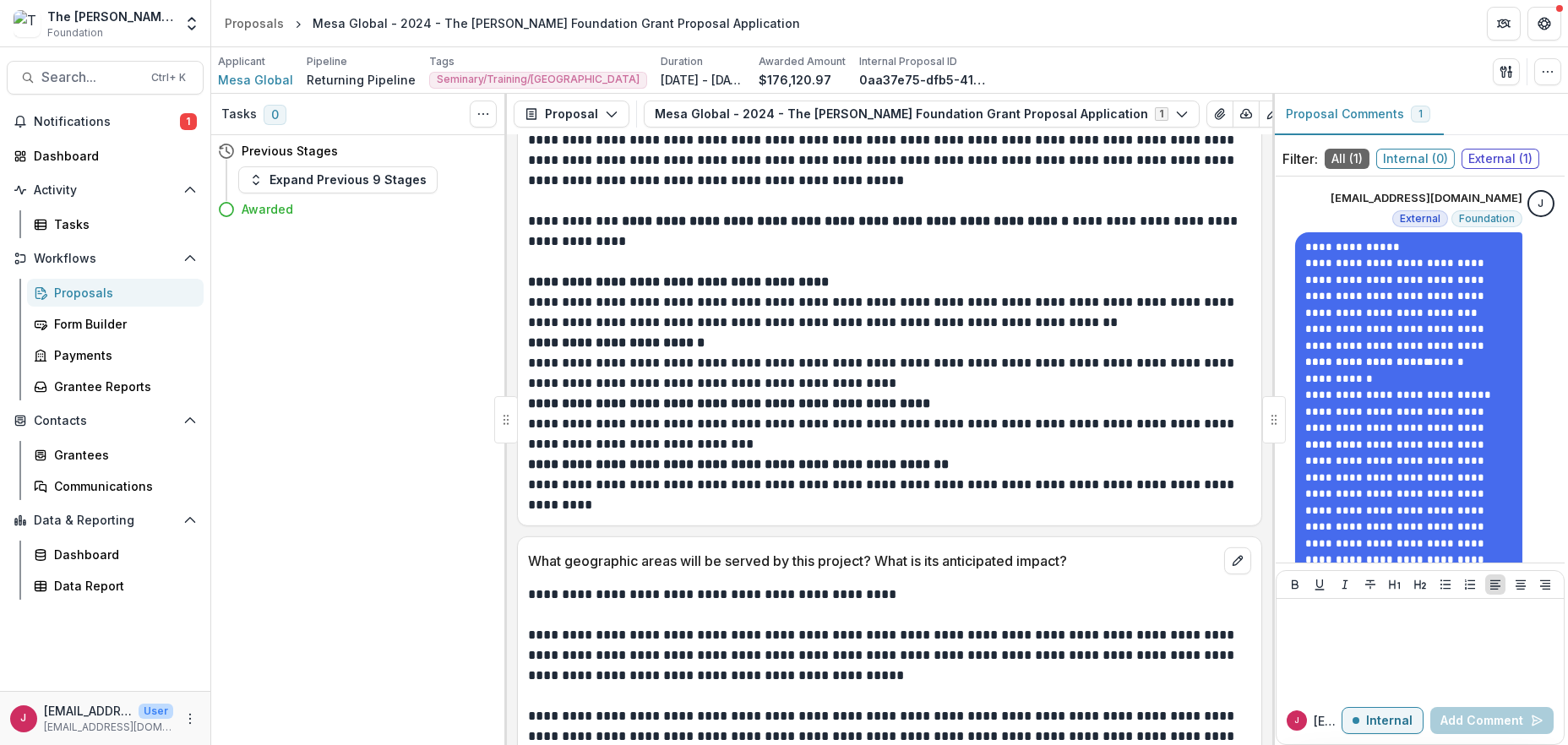
scroll to position [6306, 0]
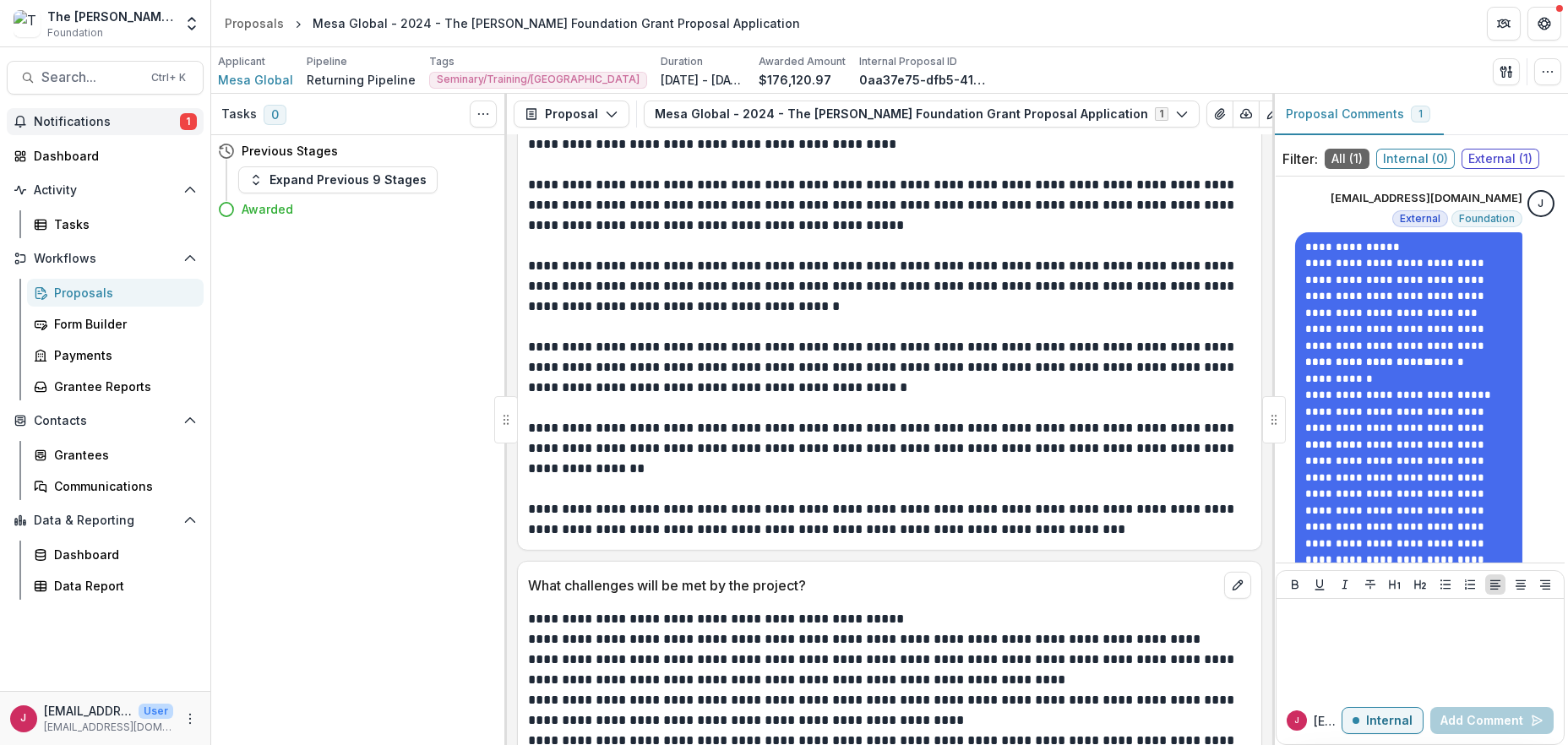
click at [69, 115] on span "Notifications" at bounding box center [106, 122] width 146 height 14
drag, startPoint x: 480, startPoint y: 397, endPoint x: 386, endPoint y: 375, distance: 96.5
click at [479, 396] on div "Tasks 0 Show Cancelled Tasks Previous Stages Expand Previous 9 Stages Awarded" at bounding box center [359, 419] width 296 height 651
drag, startPoint x: 60, startPoint y: 120, endPoint x: 171, endPoint y: 153, distance: 115.8
click at [62, 120] on span "Notifications" at bounding box center [106, 122] width 146 height 14
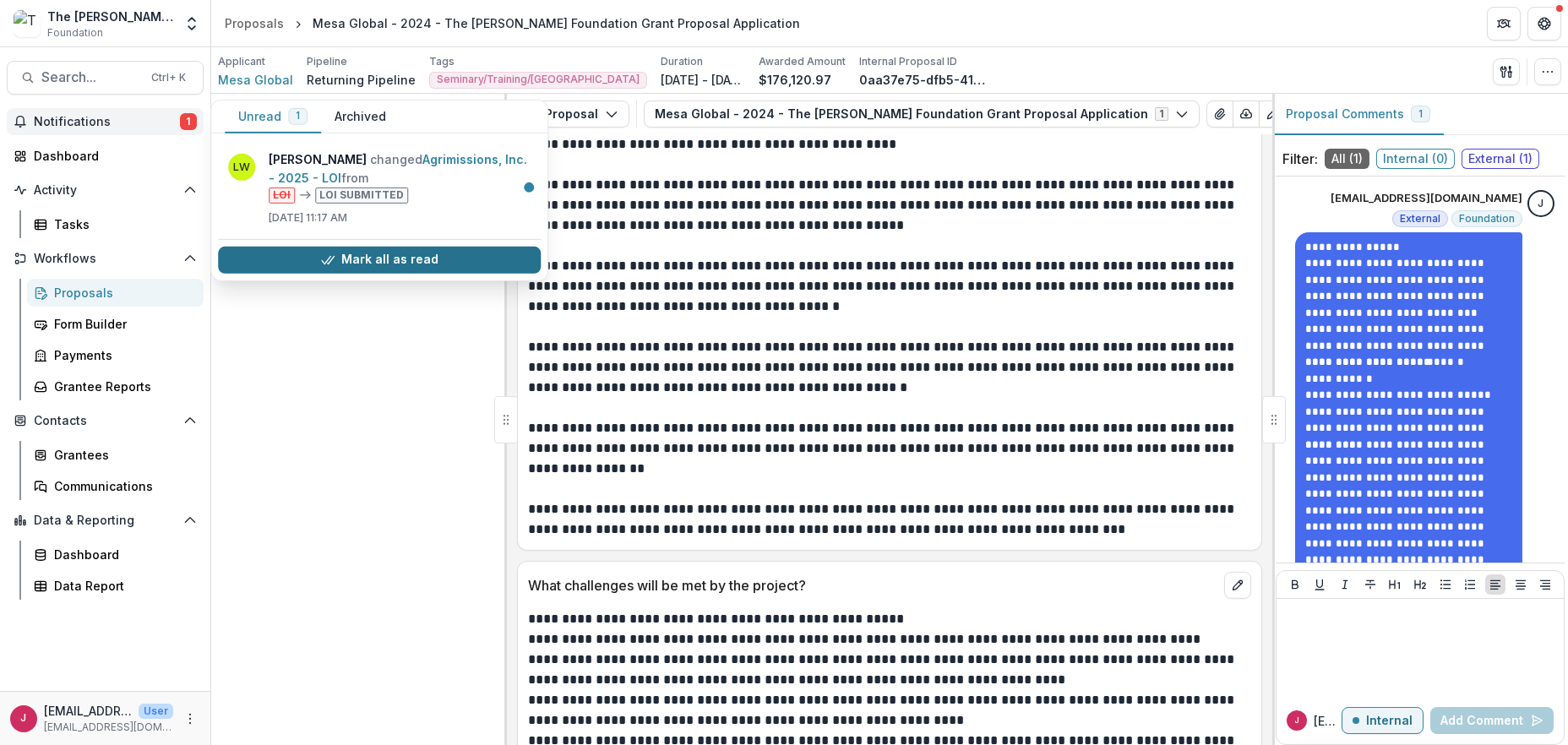
click at [400, 260] on button "Mark all as read" at bounding box center [380, 260] width 323 height 27
